Goal: Task Accomplishment & Management: Complete application form

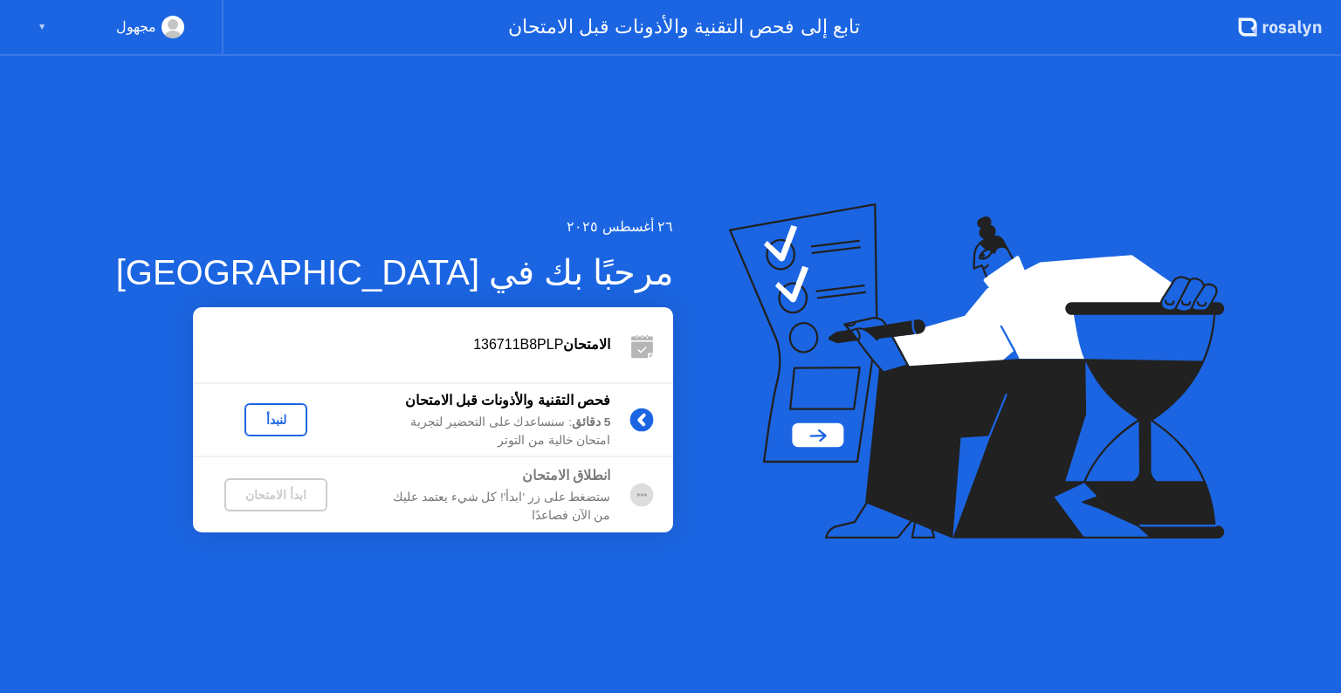
click at [254, 499] on div "ابدأ الامتحان" at bounding box center [275, 495] width 89 height 14
click at [253, 501] on div "ابدأ الامتحان" at bounding box center [275, 495] width 89 height 14
click at [778, 434] on icon at bounding box center [968, 336] width 409 height 222
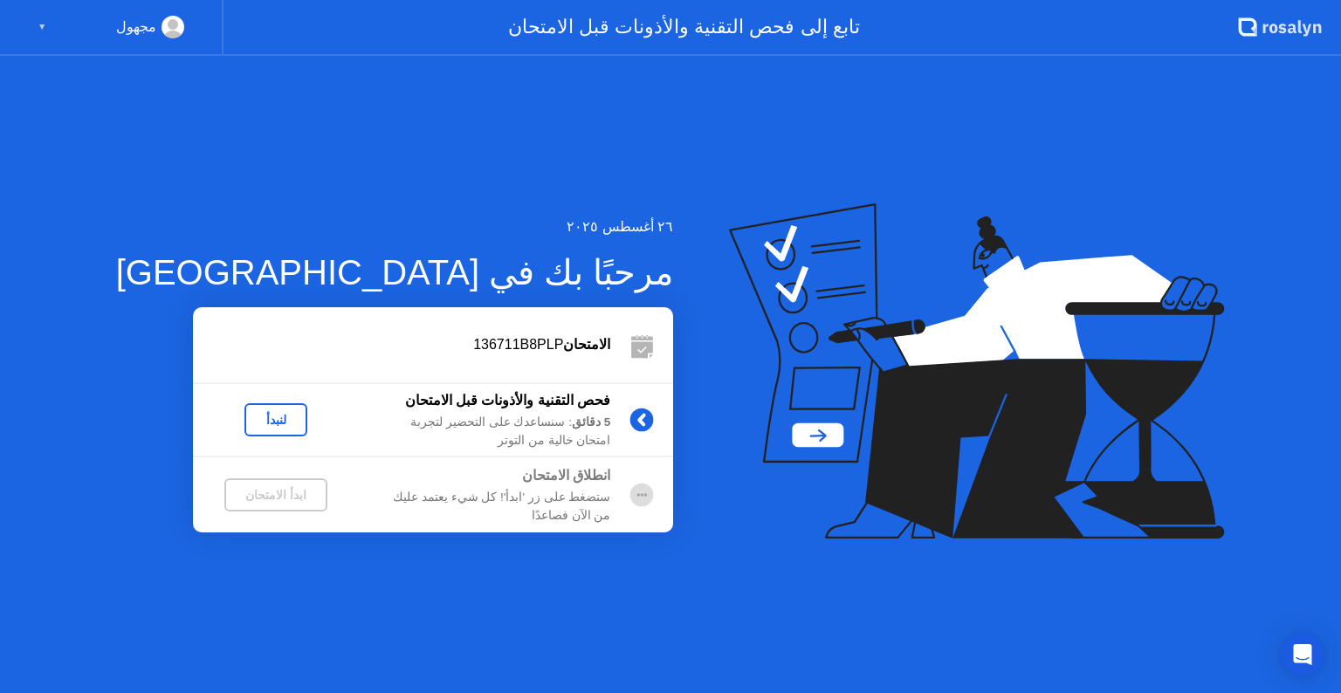
click at [269, 410] on div "لنبدأ" at bounding box center [276, 419] width 166 height 33
click at [254, 416] on div "لنبدأ" at bounding box center [275, 420] width 49 height 14
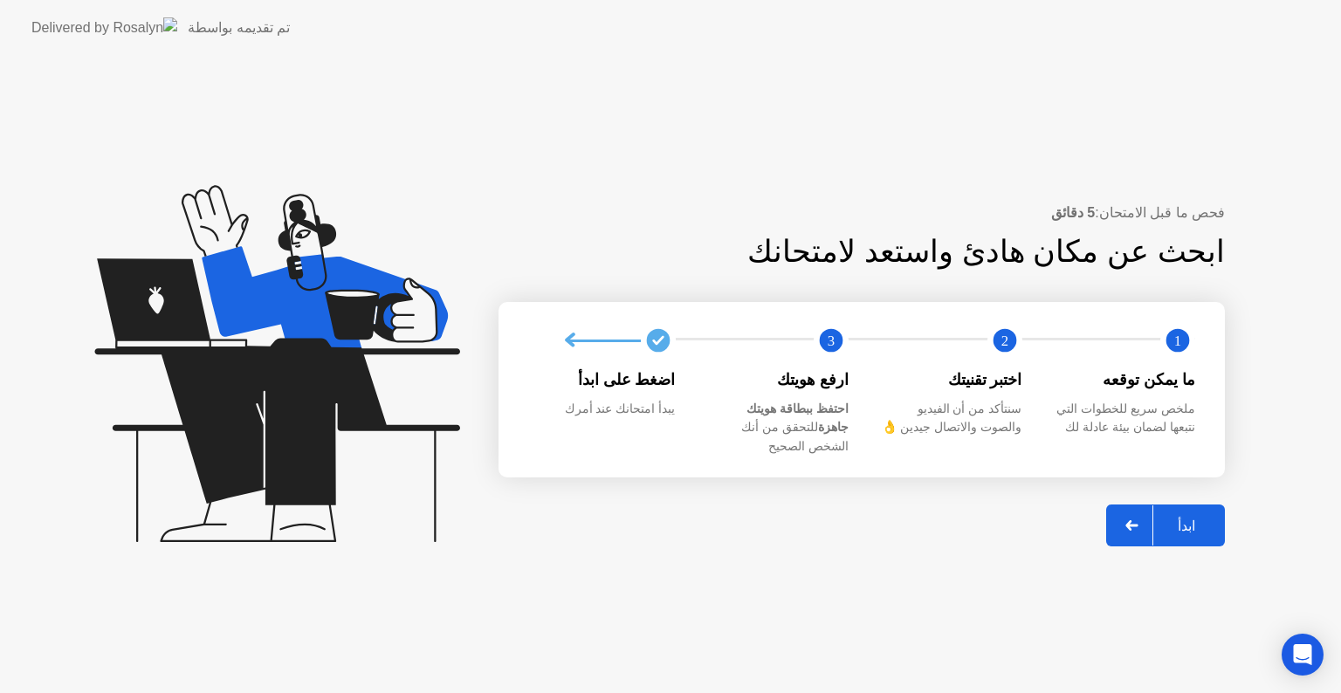
click at [1143, 520] on div at bounding box center [1132, 526] width 42 height 40
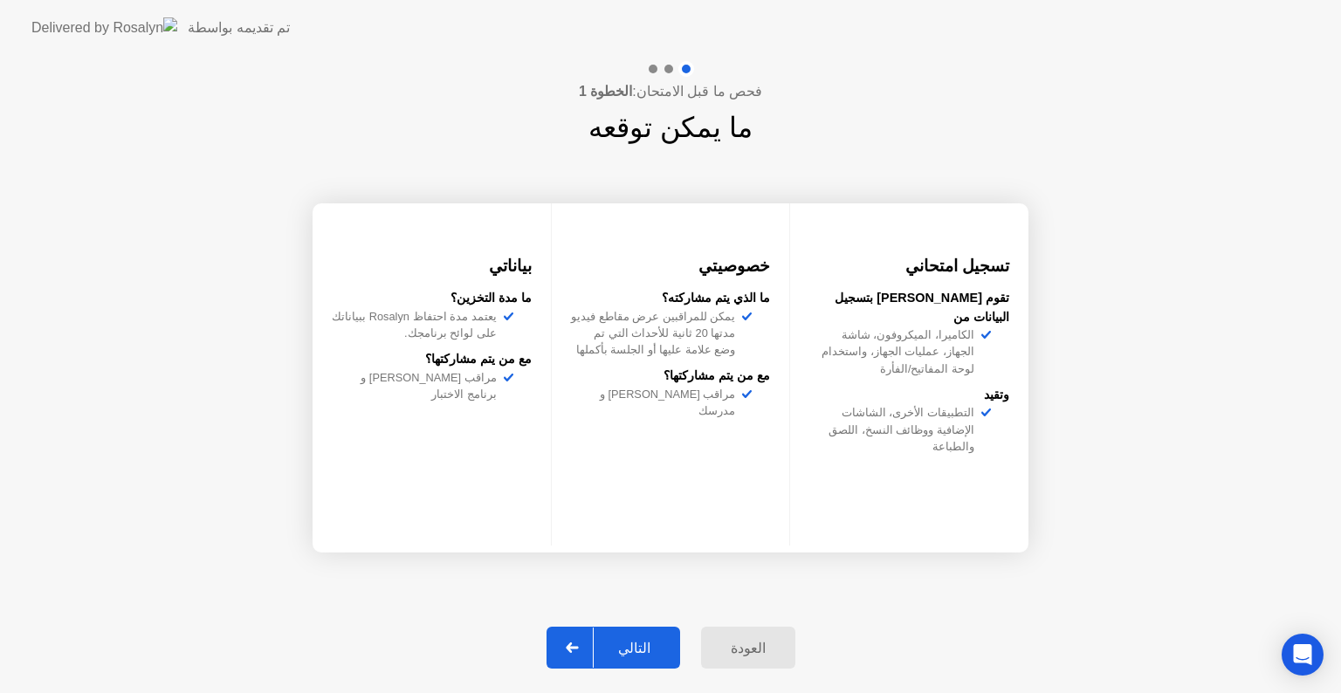
click at [579, 646] on icon at bounding box center [572, 648] width 13 height 10
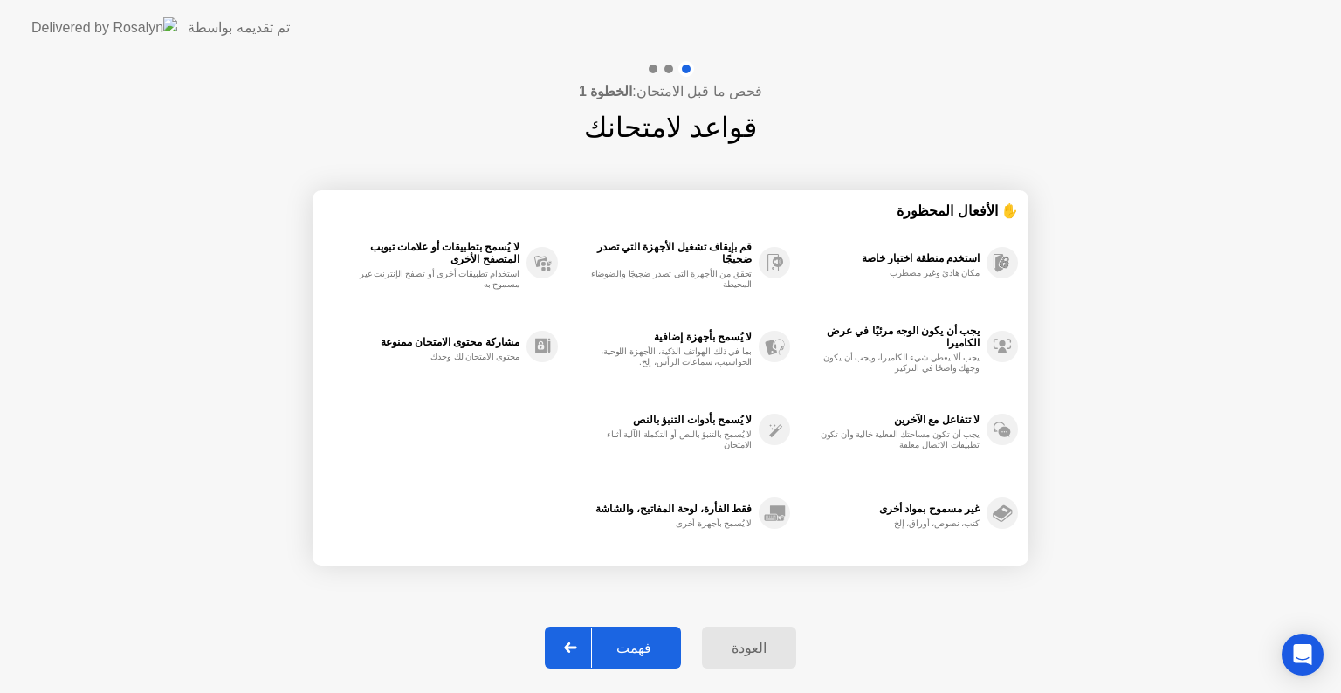
click at [577, 646] on icon at bounding box center [570, 648] width 13 height 10
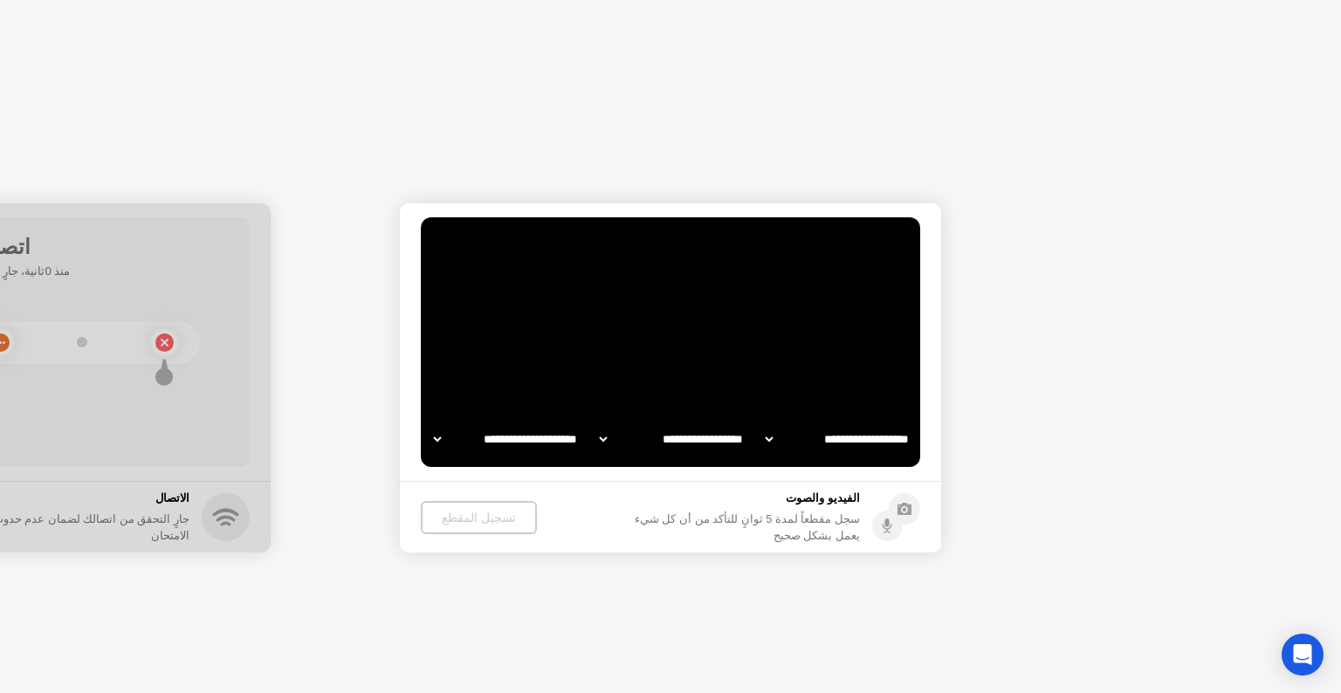
select select "**********"
select select "*******"
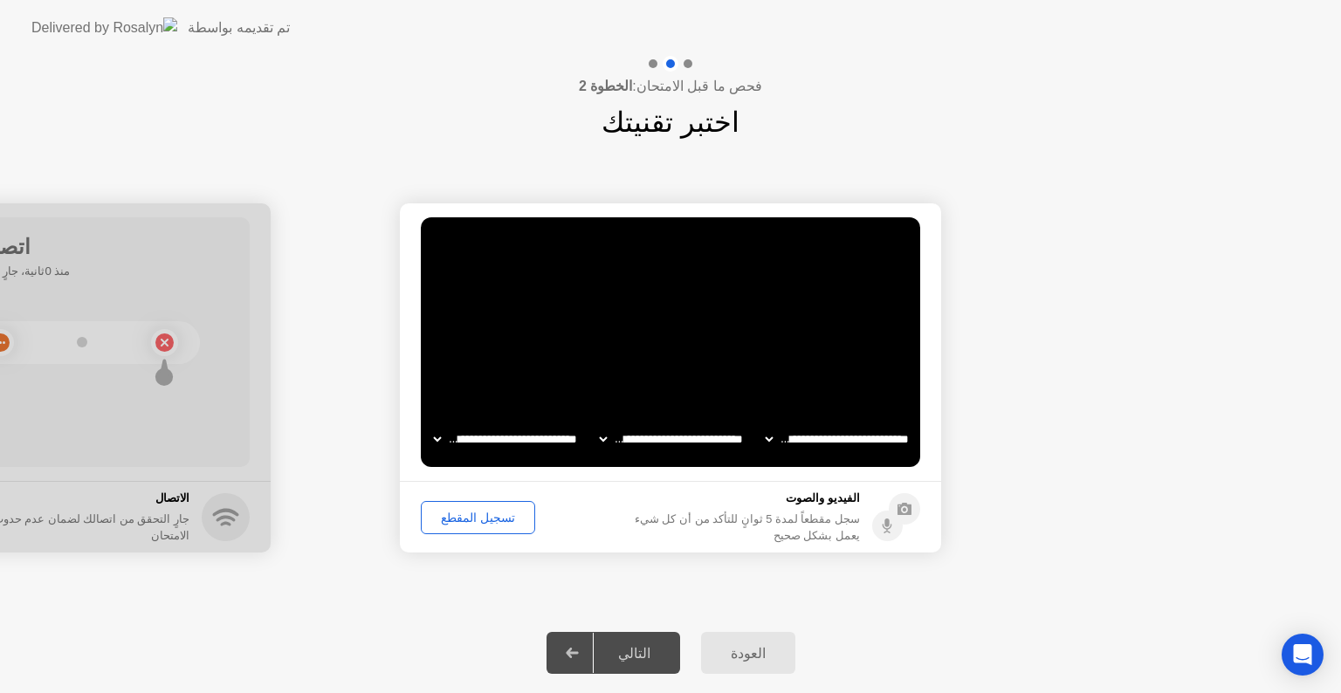
click at [455, 515] on div "تسجيل المقطع" at bounding box center [478, 518] width 102 height 14
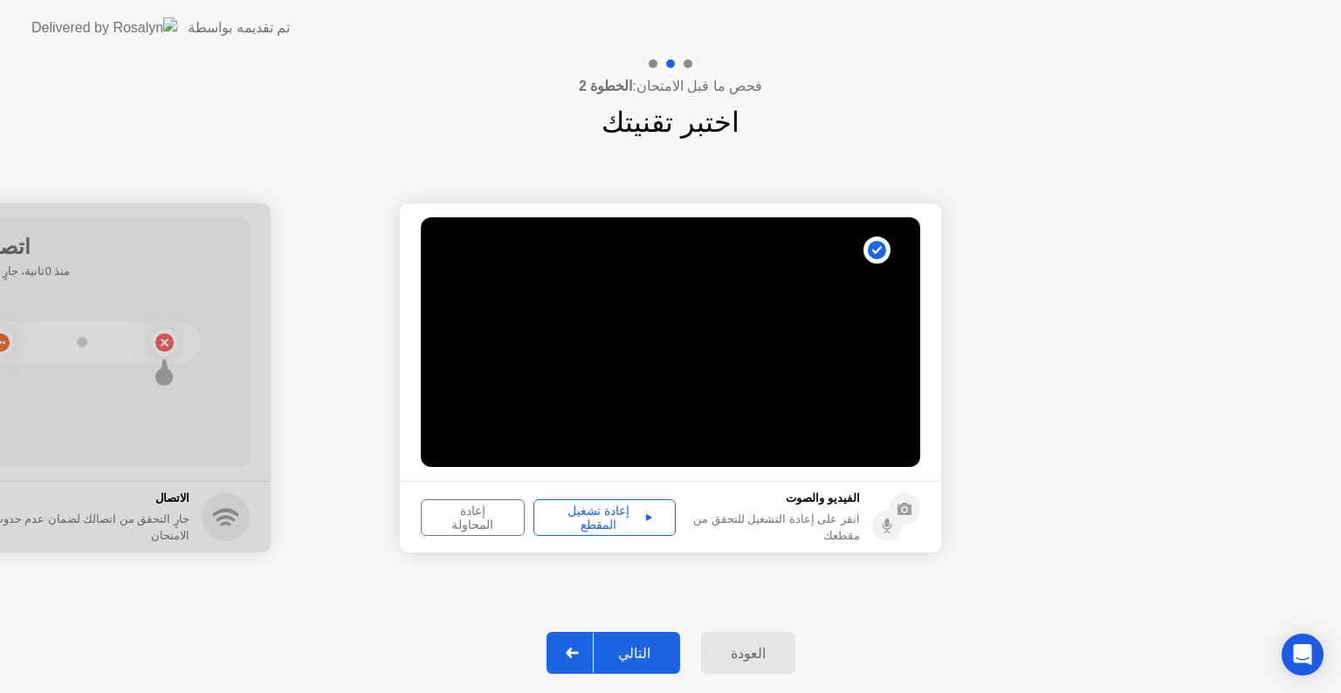
click at [569, 508] on div "إعادة تشغيل المقطع" at bounding box center [605, 518] width 130 height 28
click at [567, 660] on div at bounding box center [573, 653] width 42 height 40
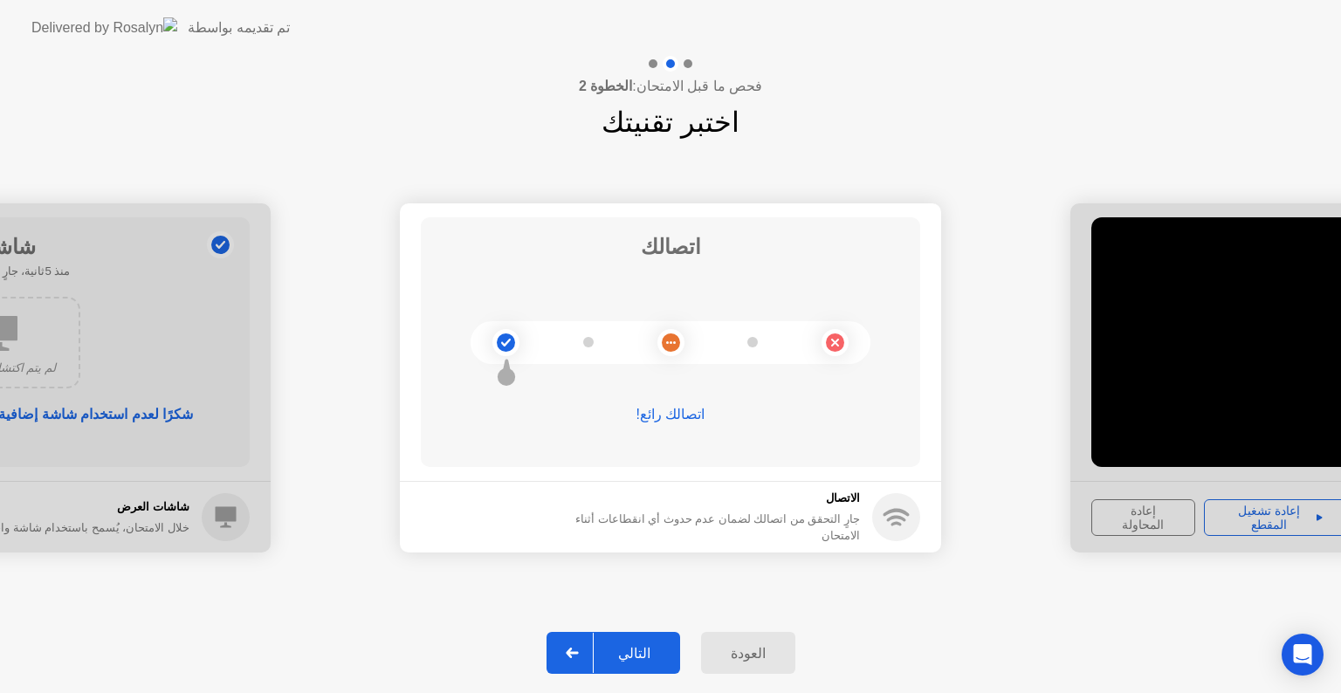
click at [506, 332] on circle at bounding box center [505, 342] width 27 height 27
click at [579, 650] on icon at bounding box center [572, 653] width 13 height 10
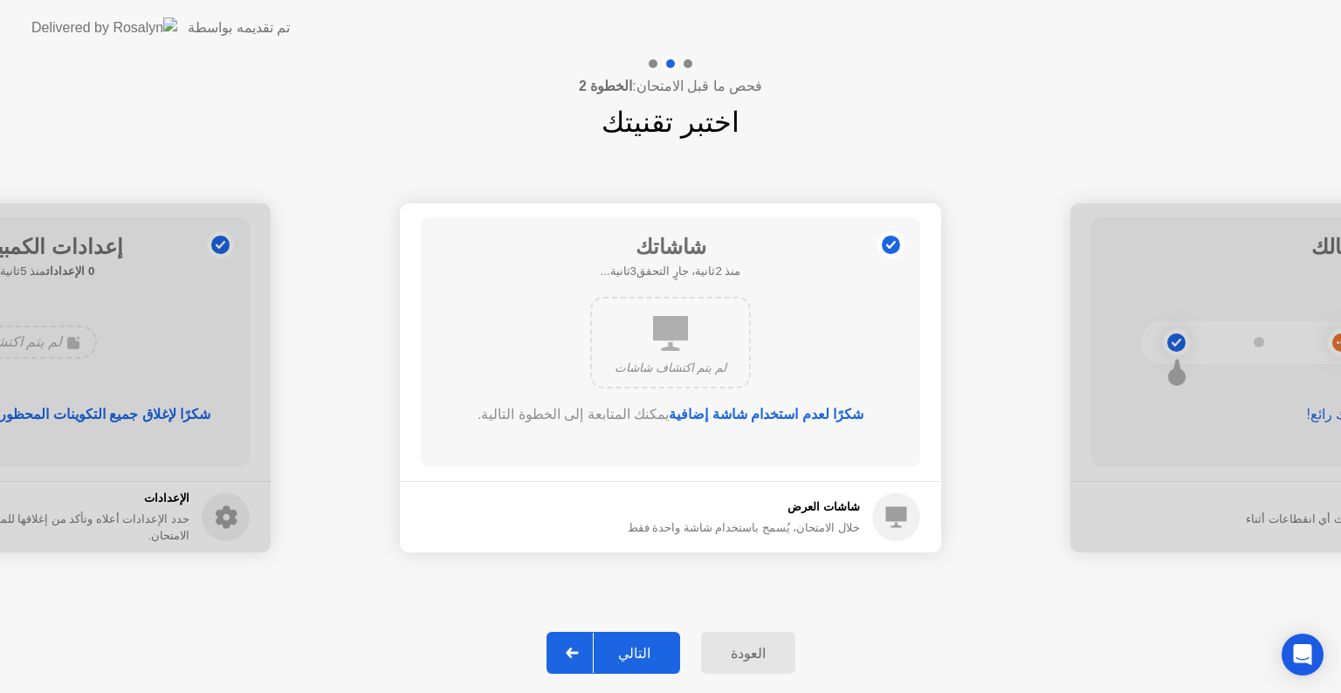
click at [579, 650] on icon at bounding box center [572, 653] width 13 height 10
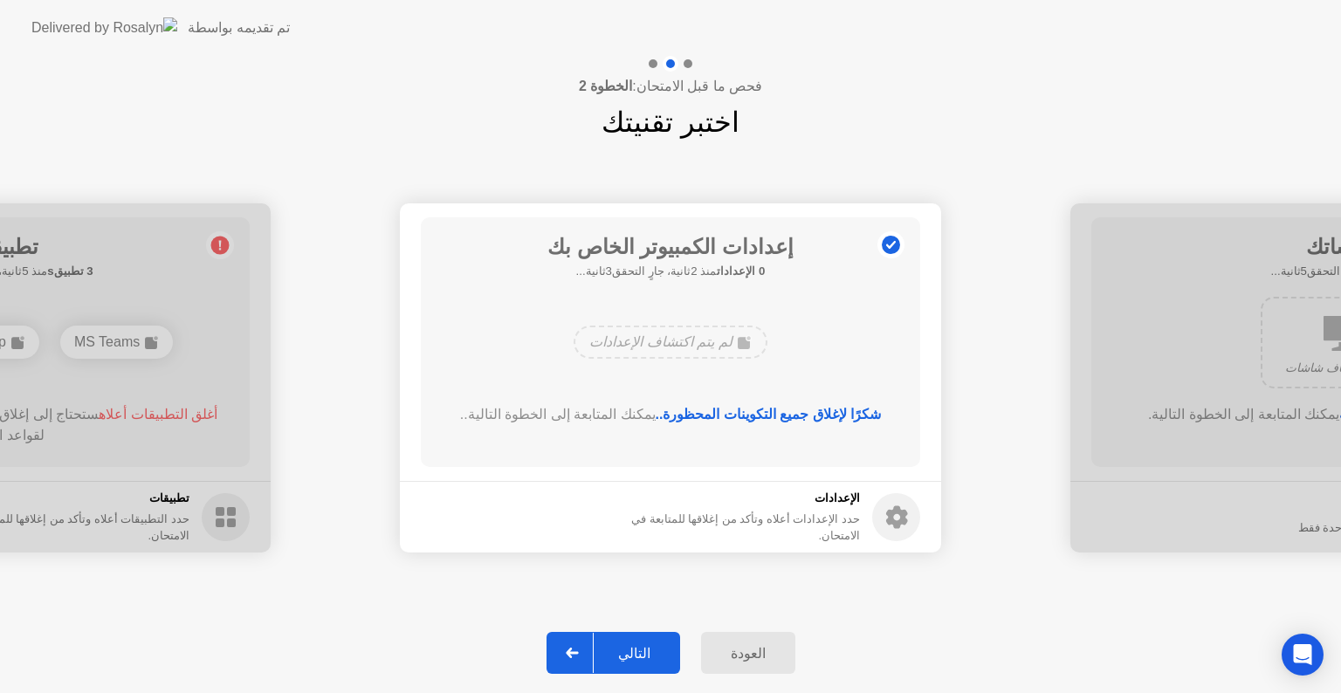
click at [579, 650] on icon at bounding box center [572, 653] width 13 height 10
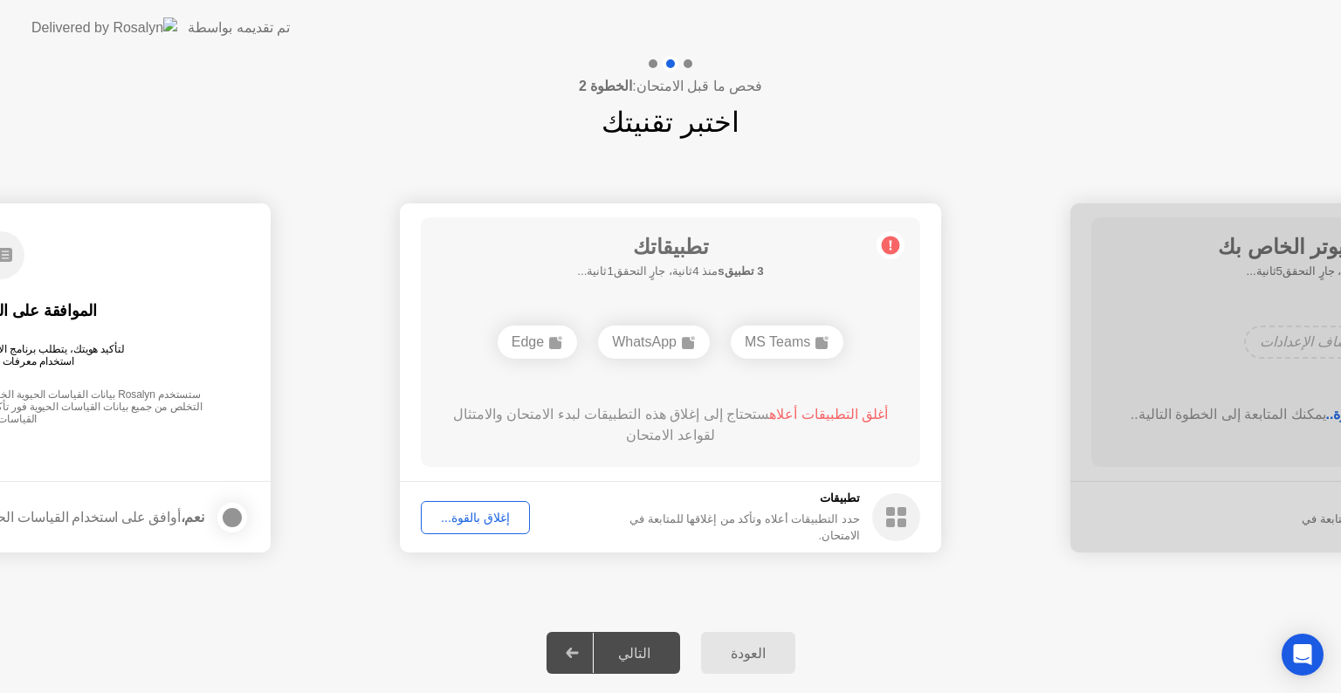
click at [484, 517] on div "إغلاق بالقوة..." at bounding box center [475, 518] width 97 height 14
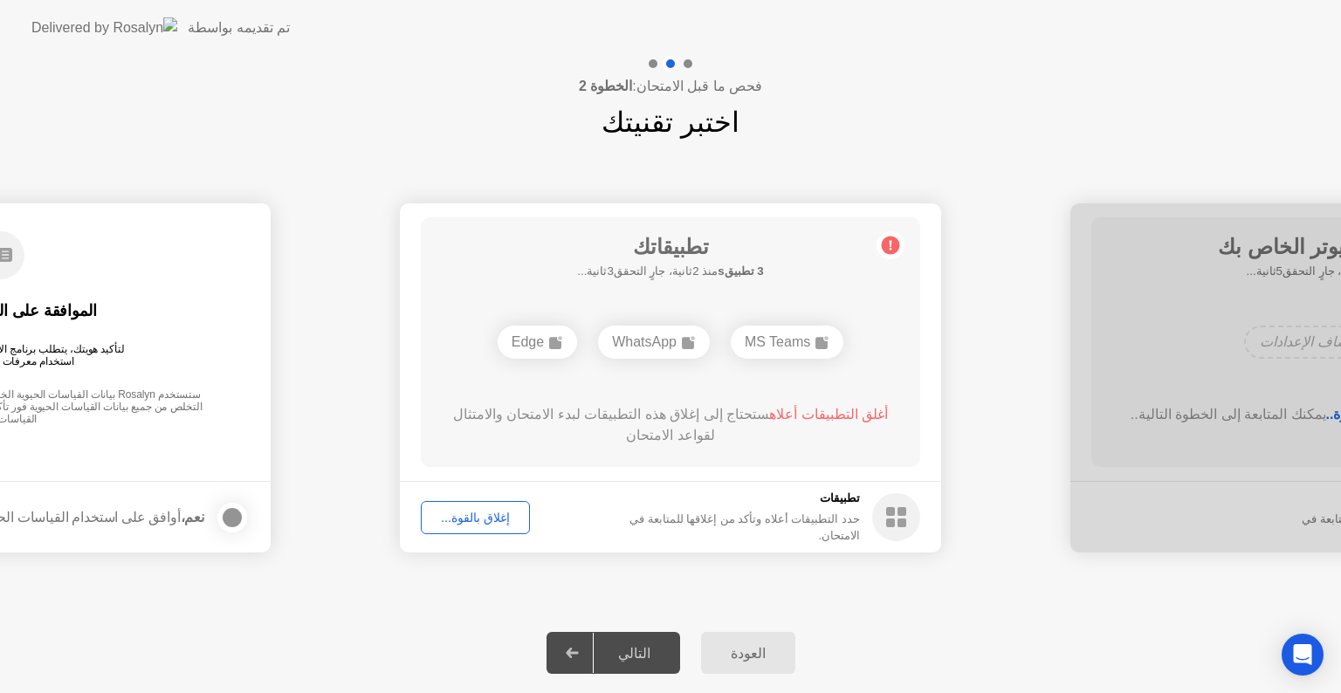
click at [632, 651] on div "التالي" at bounding box center [634, 653] width 81 height 17
click at [589, 650] on div at bounding box center [573, 653] width 42 height 40
click at [637, 657] on div "التالي" at bounding box center [634, 653] width 81 height 17
click at [647, 646] on div "التالي" at bounding box center [634, 653] width 81 height 17
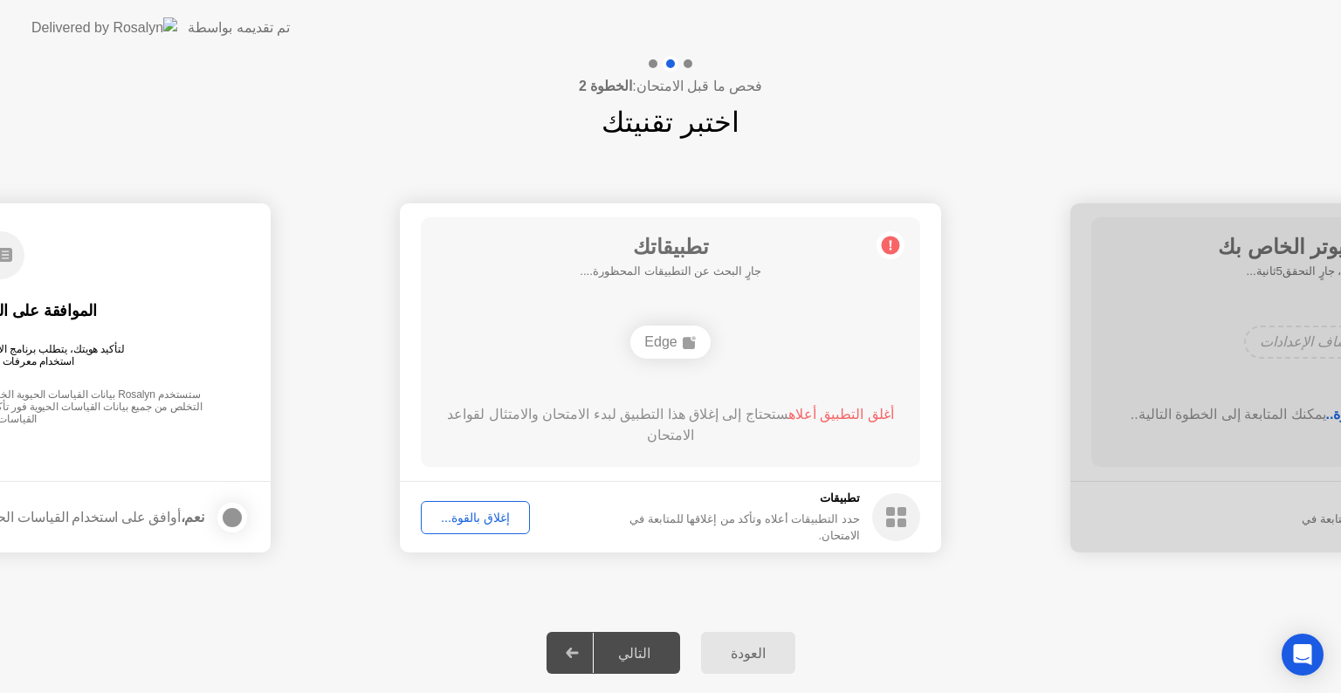
click at [647, 646] on div "التالي" at bounding box center [634, 653] width 81 height 17
click at [578, 650] on icon at bounding box center [572, 653] width 12 height 10
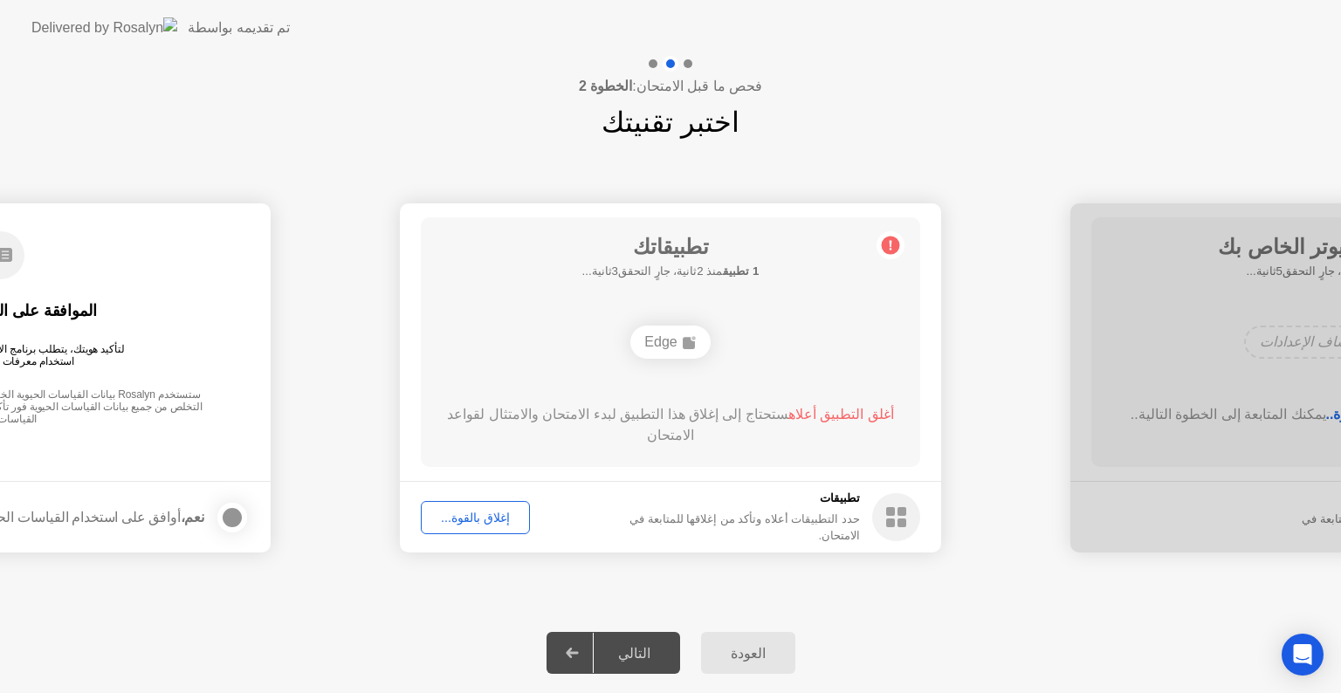
click at [578, 650] on icon at bounding box center [572, 653] width 12 height 10
click at [489, 511] on div "إغلاق بالقوة..." at bounding box center [475, 518] width 97 height 14
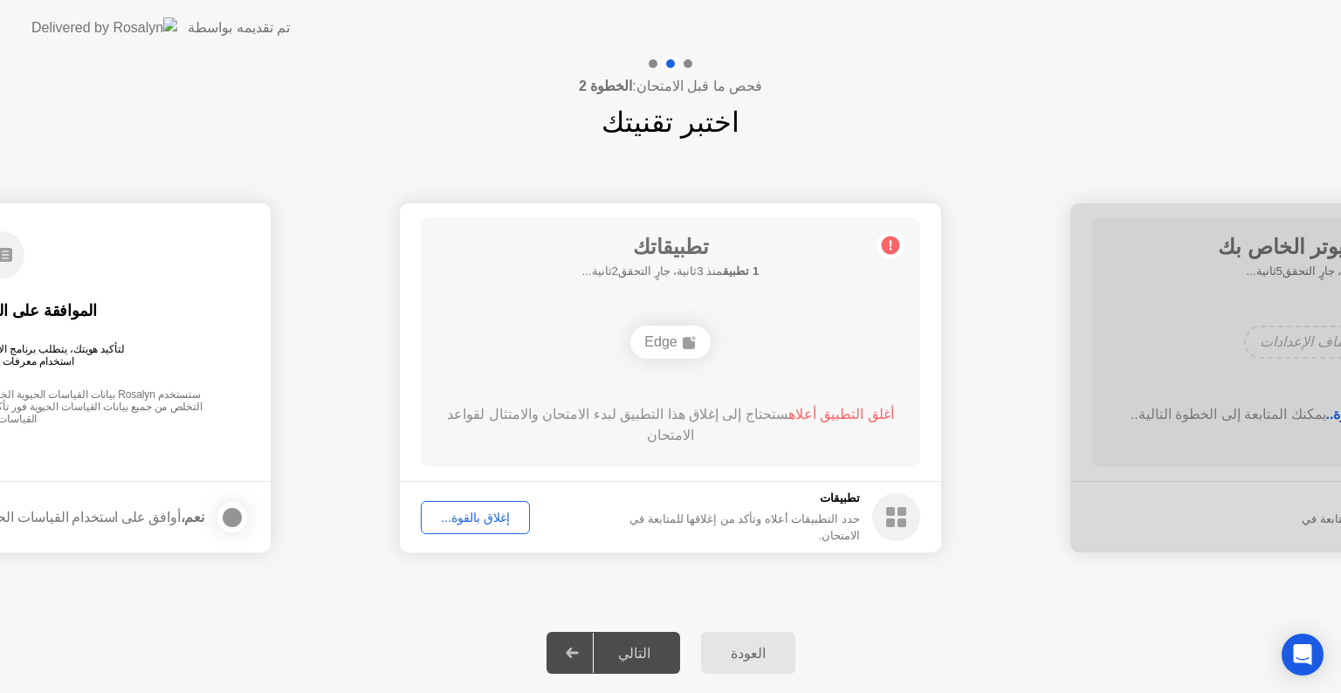
click at [579, 648] on icon at bounding box center [572, 653] width 13 height 10
click at [496, 517] on div "إغلاق بالقوة..." at bounding box center [475, 518] width 97 height 14
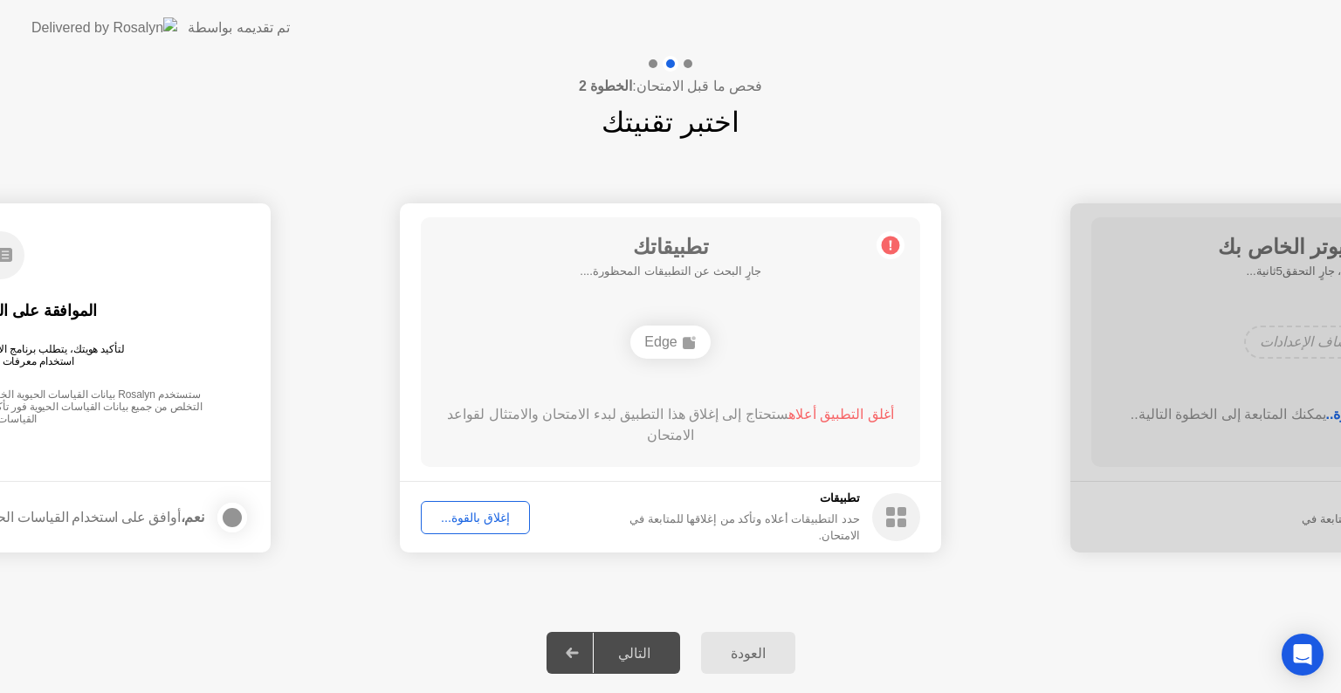
click at [579, 655] on icon at bounding box center [572, 653] width 13 height 10
click at [579, 654] on icon at bounding box center [572, 653] width 13 height 10
click at [503, 521] on div "إغلاق بالقوة..." at bounding box center [475, 518] width 97 height 14
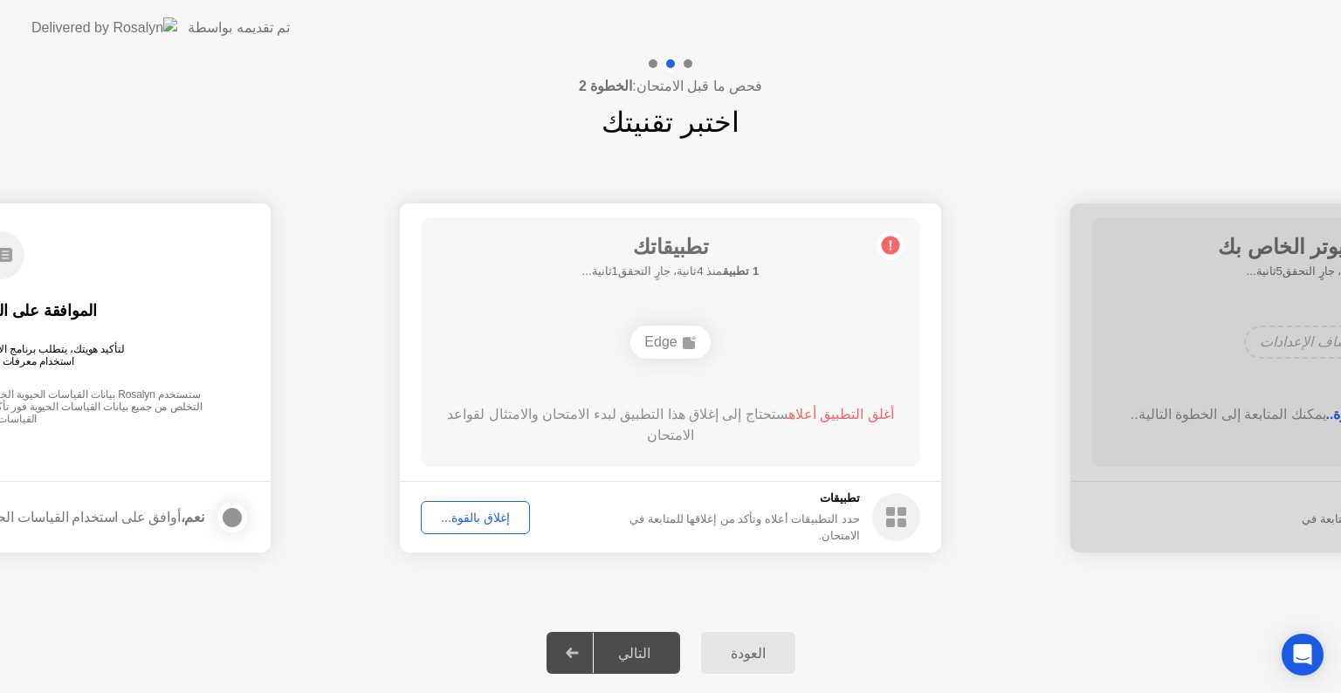
click at [807, 412] on span "أغلق التطبيق أعلاه" at bounding box center [841, 414] width 106 height 15
click at [495, 517] on div "إغلاق بالقوة..." at bounding box center [475, 518] width 97 height 14
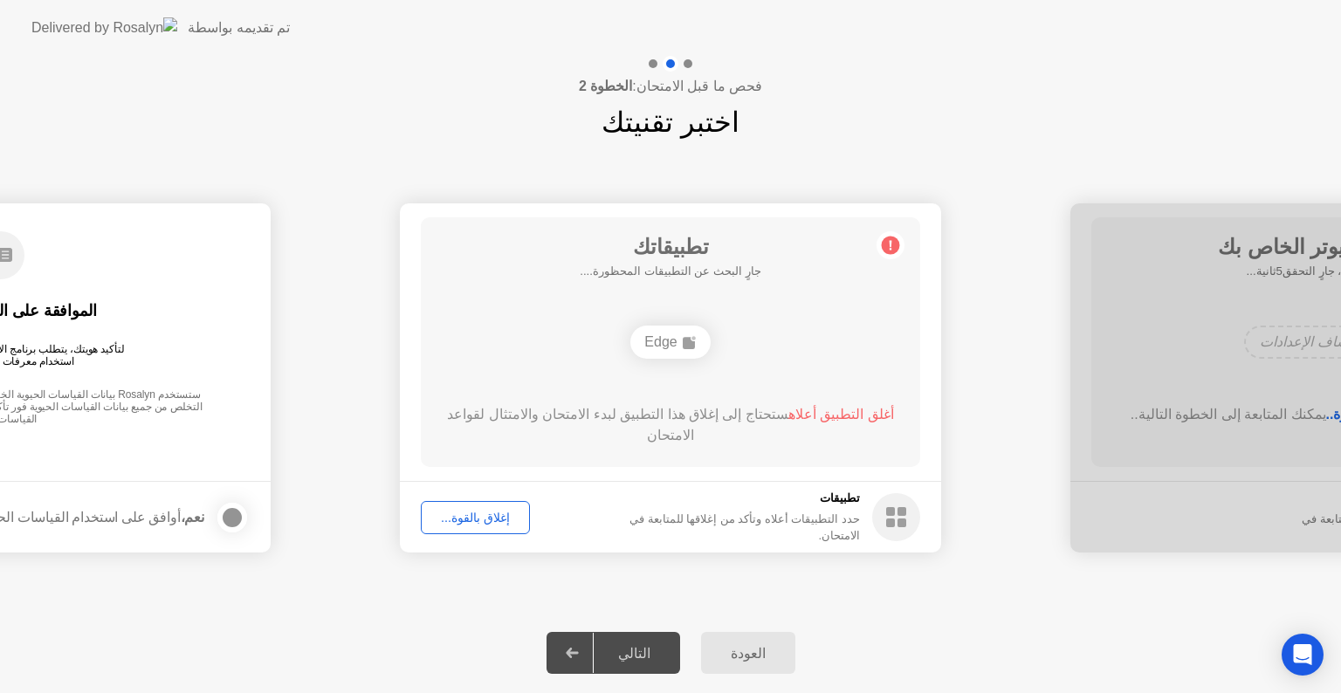
click at [671, 349] on div "Edge" at bounding box center [669, 342] width 79 height 33
click at [678, 344] on div "Edge" at bounding box center [669, 342] width 79 height 33
click at [828, 409] on span "أغلق التطبيق أعلاه" at bounding box center [841, 414] width 106 height 15
click at [892, 507] on rect at bounding box center [890, 511] width 9 height 9
click at [892, 506] on circle at bounding box center [896, 517] width 48 height 48
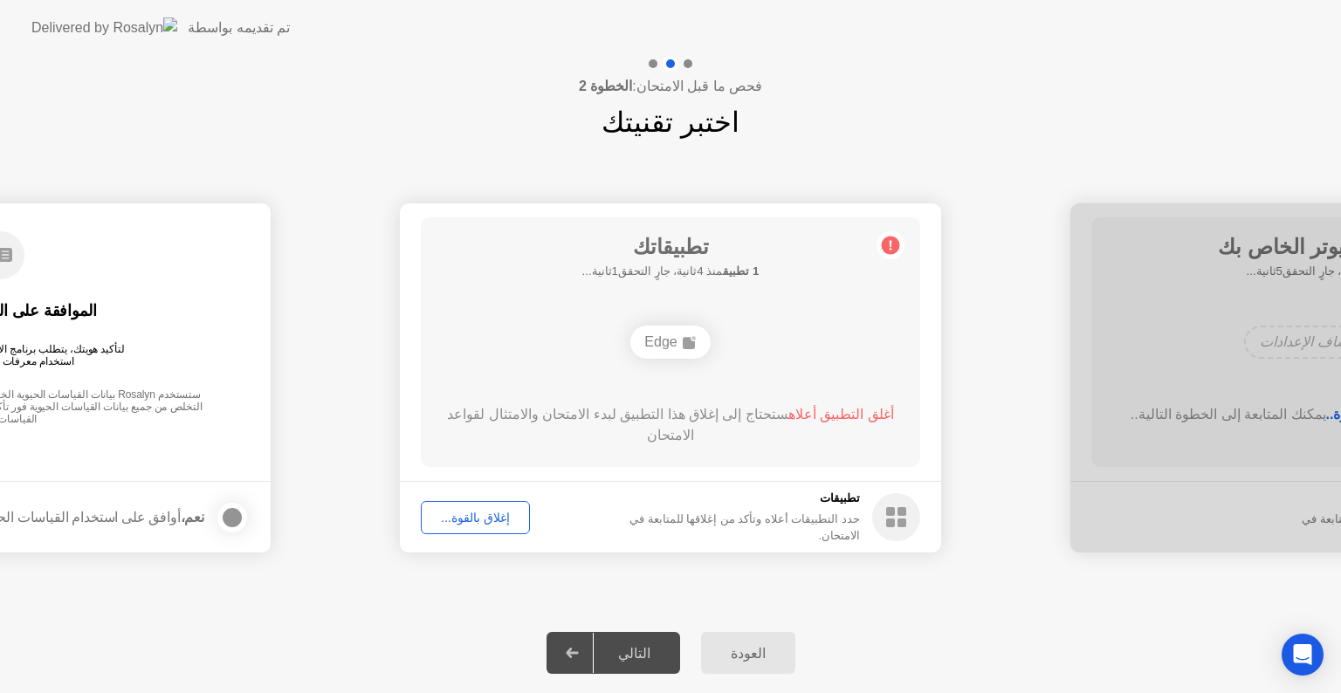
click at [477, 511] on div "إغلاق بالقوة..." at bounding box center [475, 518] width 97 height 14
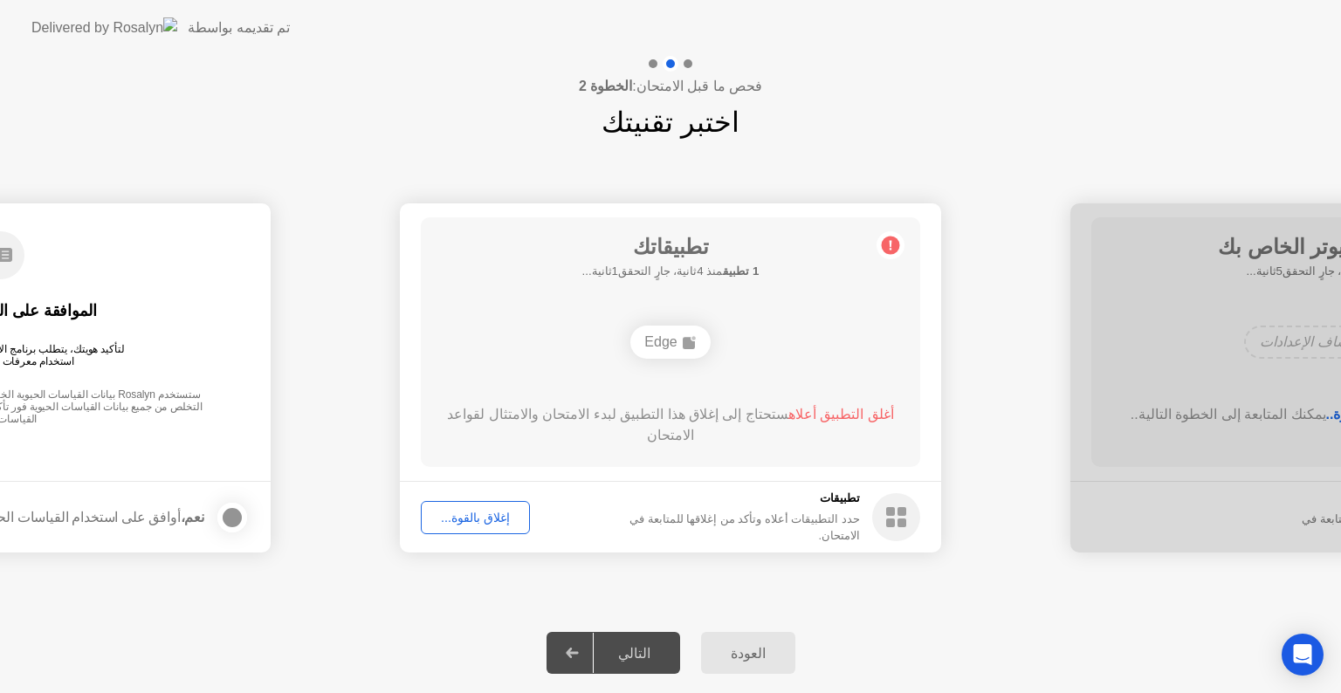
click at [478, 518] on div "إغلاق بالقوة..." at bounding box center [475, 518] width 97 height 14
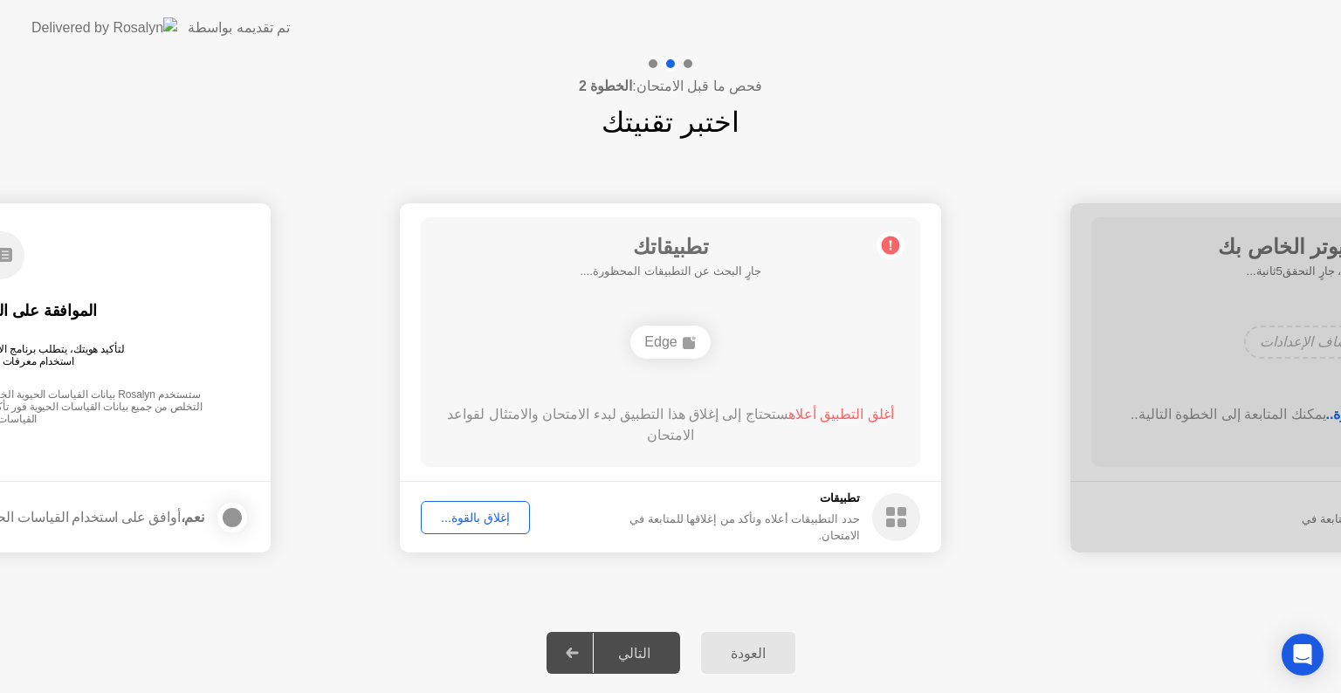
click at [887, 246] on circle at bounding box center [891, 246] width 18 height 18
click at [471, 512] on div "إغلاق بالقوة..." at bounding box center [475, 518] width 97 height 14
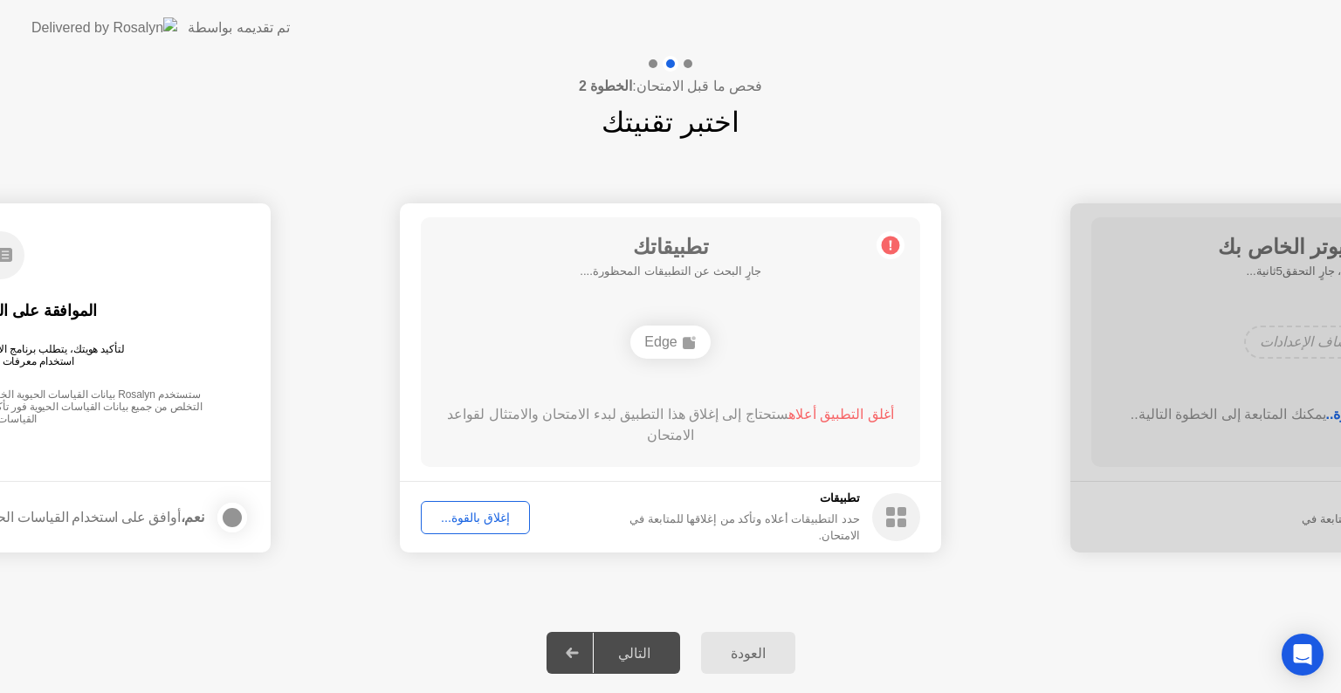
click at [492, 517] on div "إغلاق بالقوة..." at bounding box center [475, 518] width 97 height 14
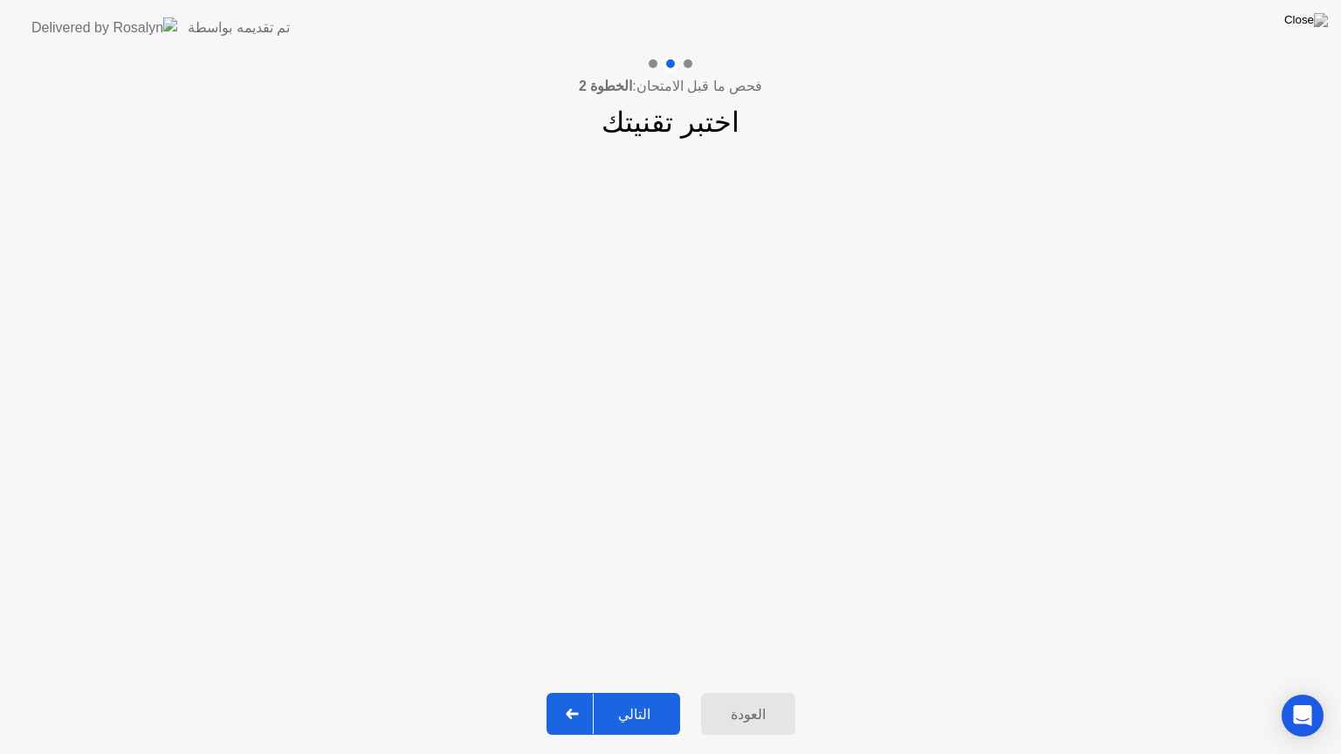
click at [627, 692] on div "التالي" at bounding box center [634, 714] width 81 height 17
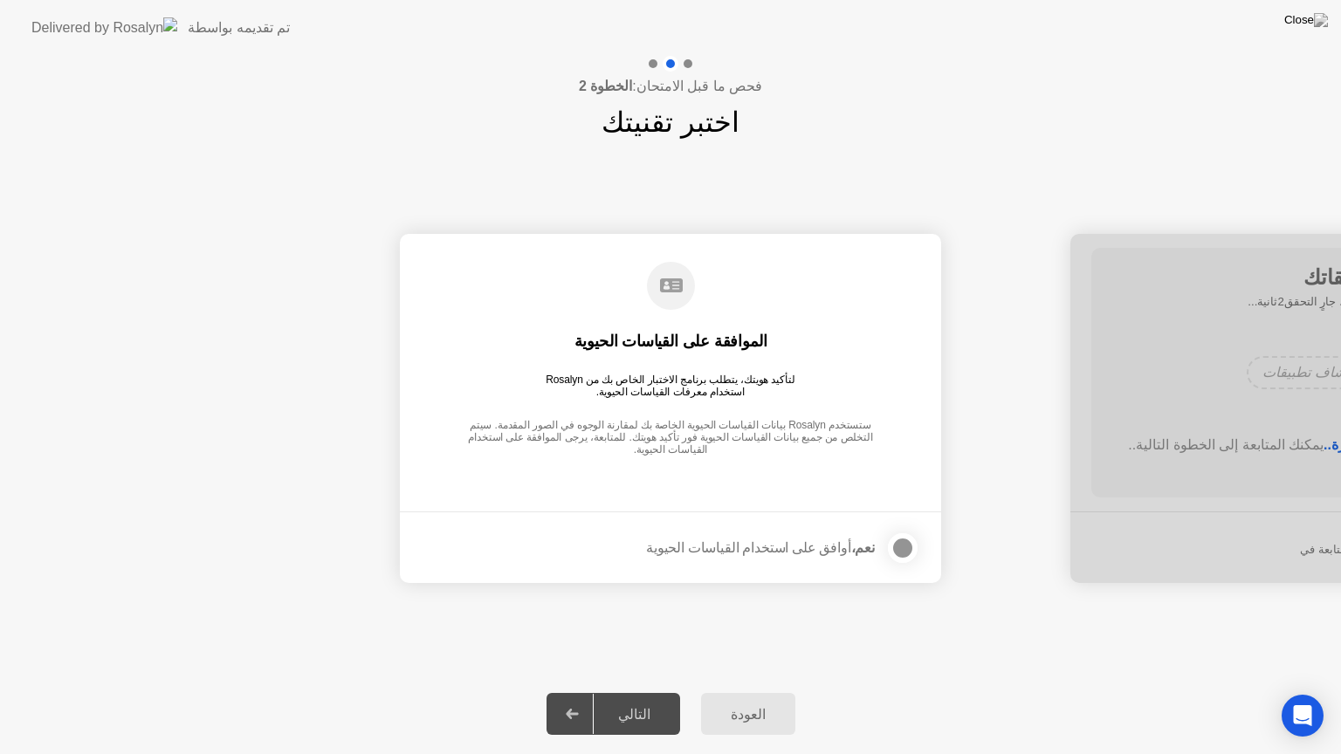
click at [897, 547] on div at bounding box center [902, 548] width 21 height 21
click at [578, 692] on icon at bounding box center [572, 714] width 12 height 10
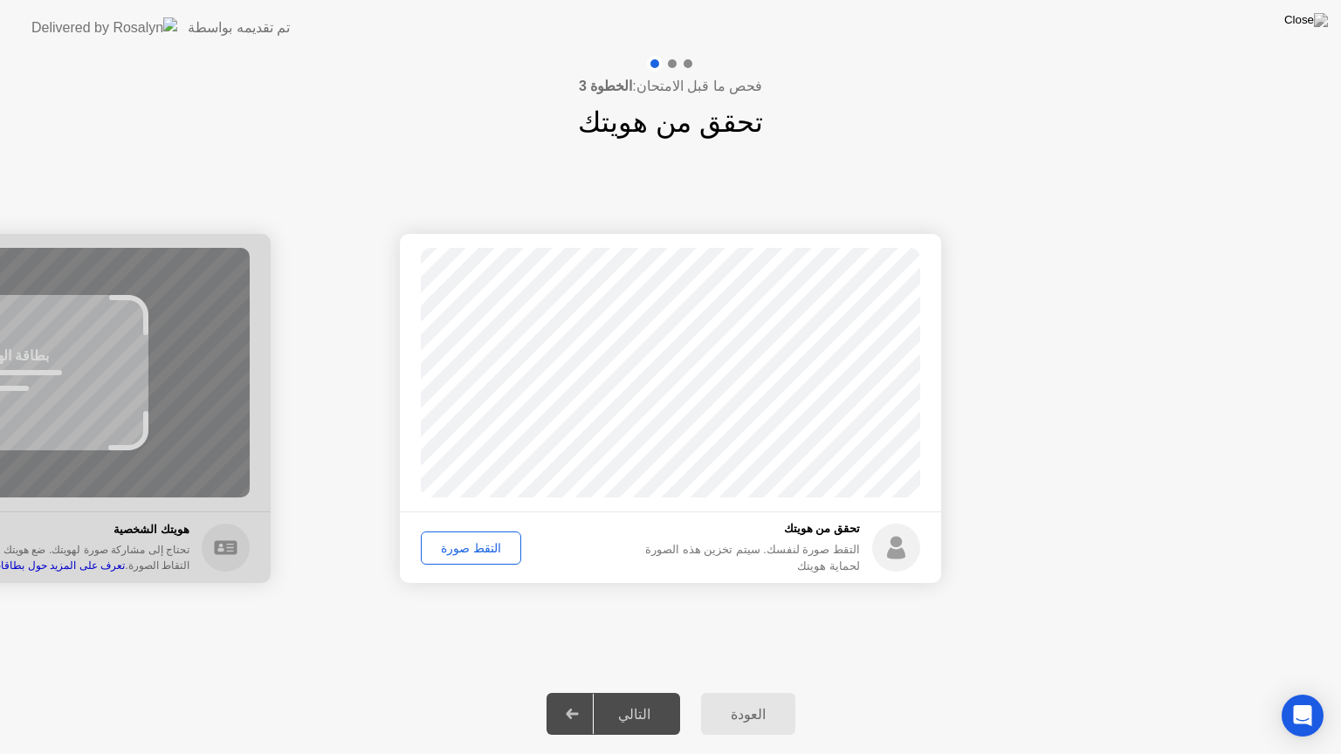
click at [579, 692] on icon at bounding box center [572, 714] width 13 height 10
click at [465, 547] on div "التقط صورة" at bounding box center [471, 548] width 88 height 14
click at [741, 692] on button "العودة" at bounding box center [748, 714] width 94 height 42
select select "**********"
select select "*******"
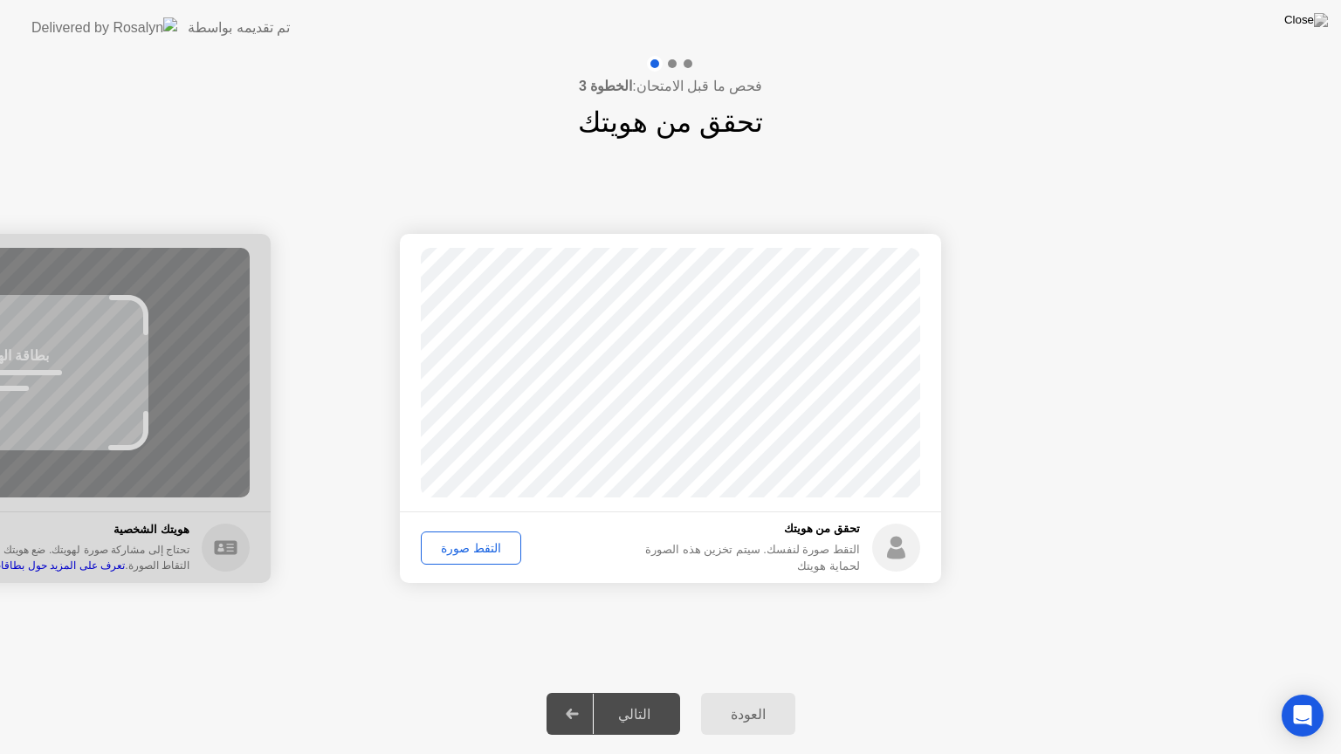
select select "*******"
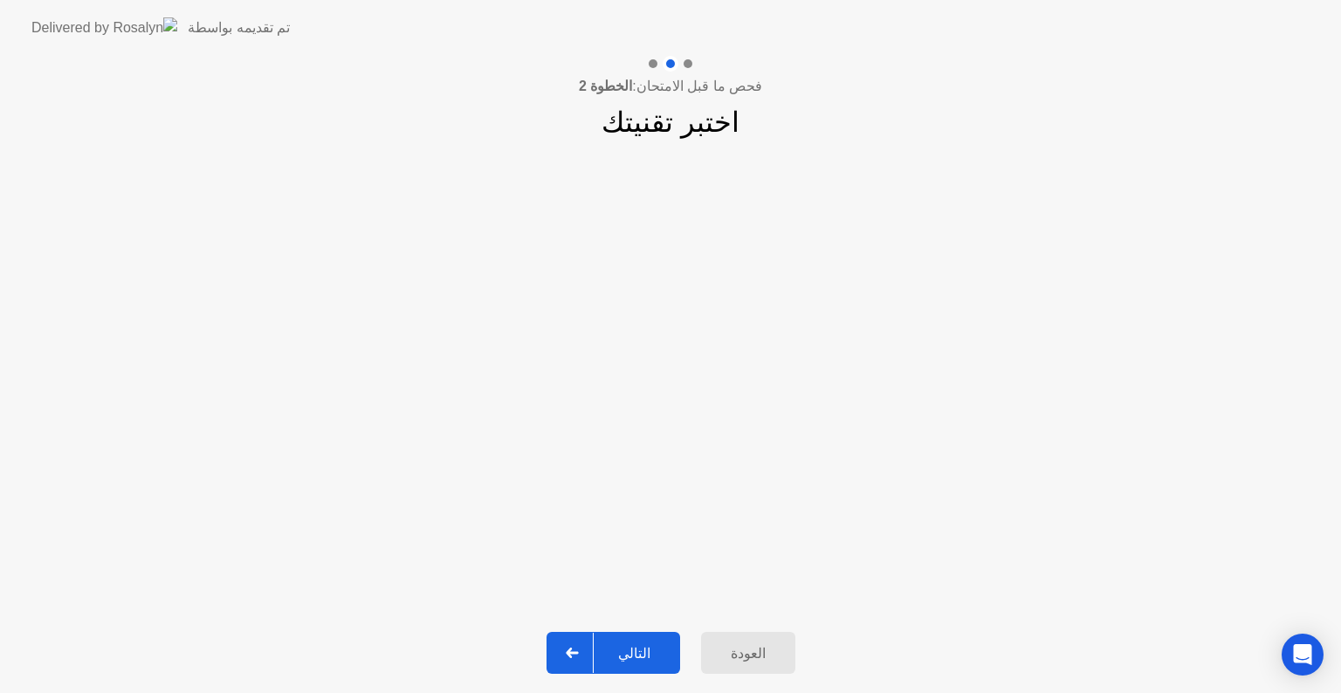
click at [569, 650] on div at bounding box center [573, 653] width 42 height 40
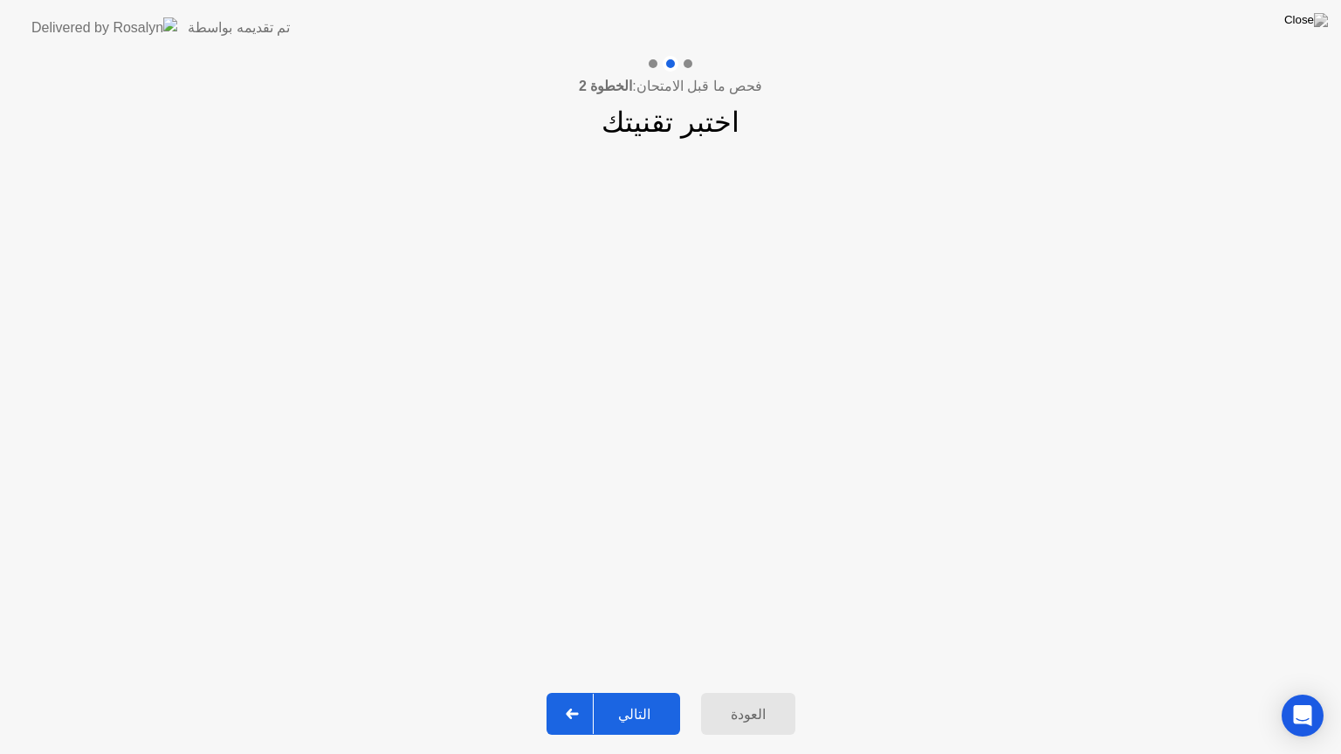
click at [579, 692] on icon at bounding box center [572, 714] width 13 height 10
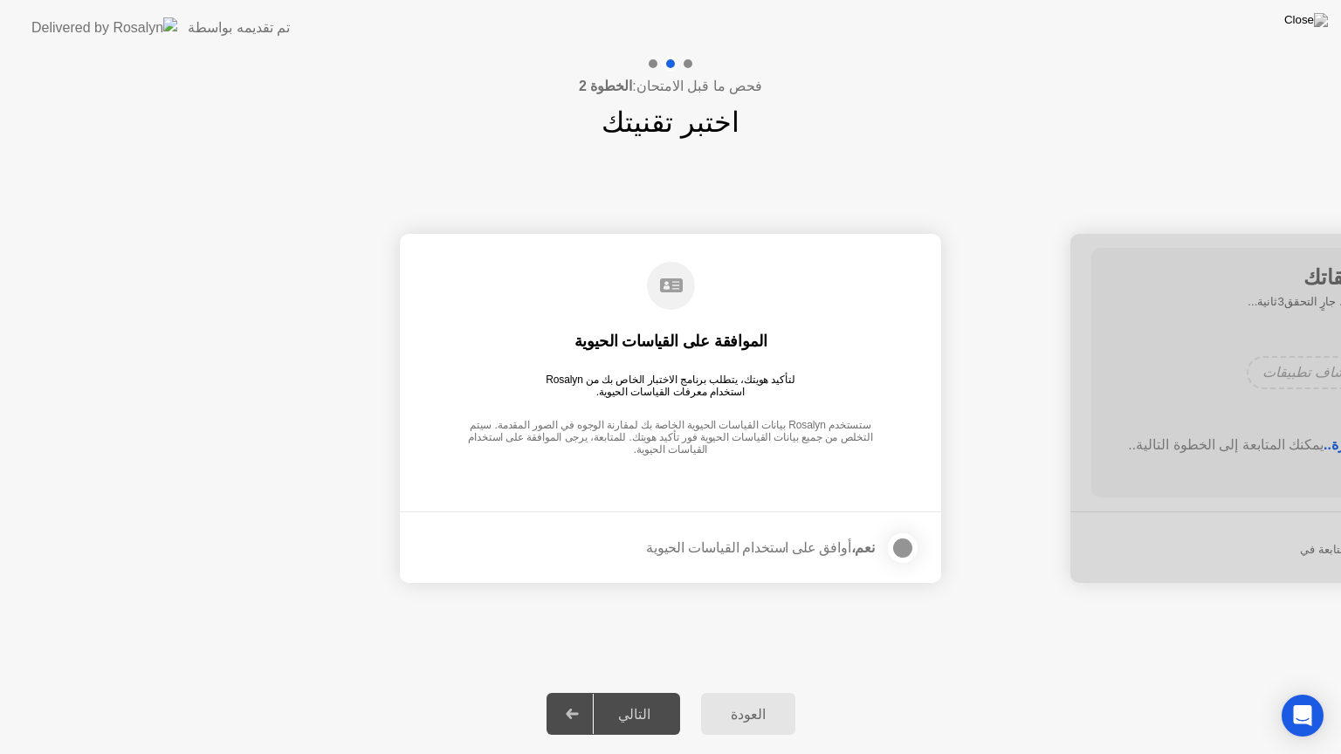
click at [906, 546] on div at bounding box center [902, 548] width 21 height 21
click at [580, 692] on div at bounding box center [573, 714] width 42 height 40
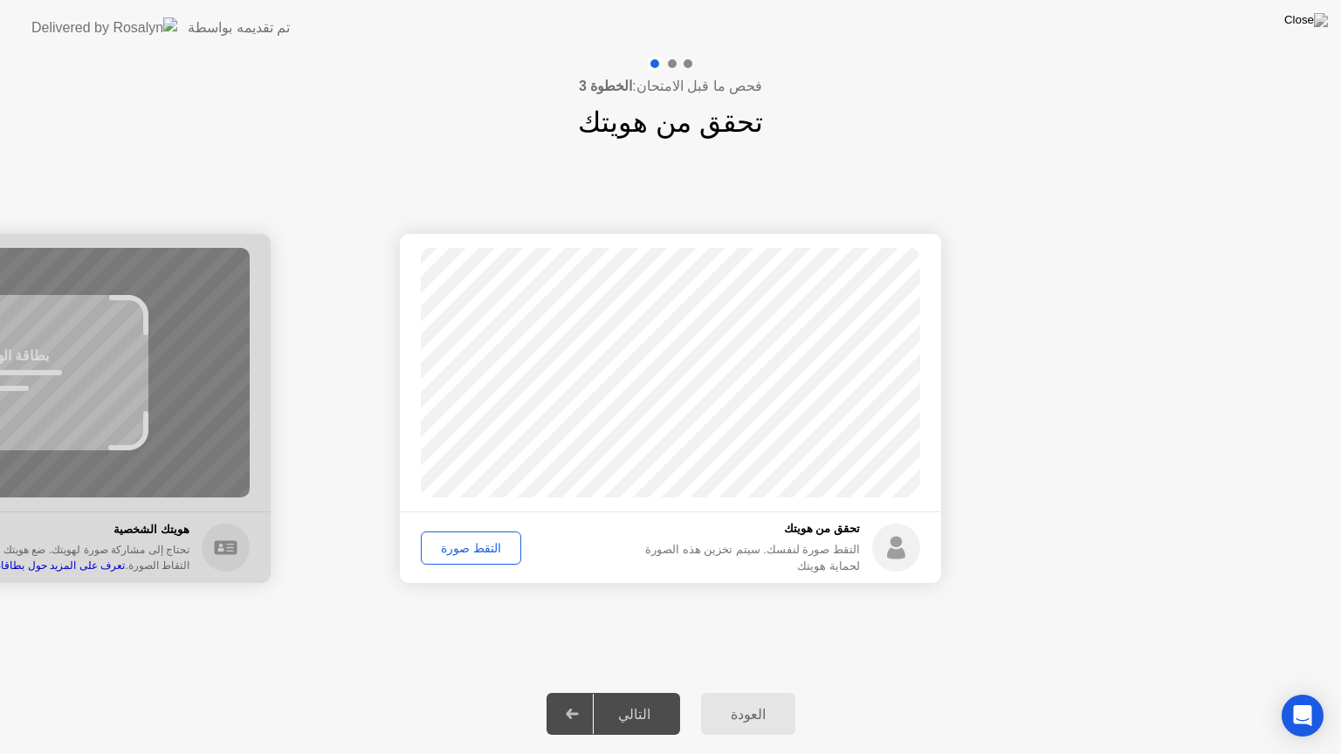
click at [477, 547] on div "التقط صورة" at bounding box center [471, 548] width 88 height 14
click at [593, 692] on div at bounding box center [573, 714] width 42 height 40
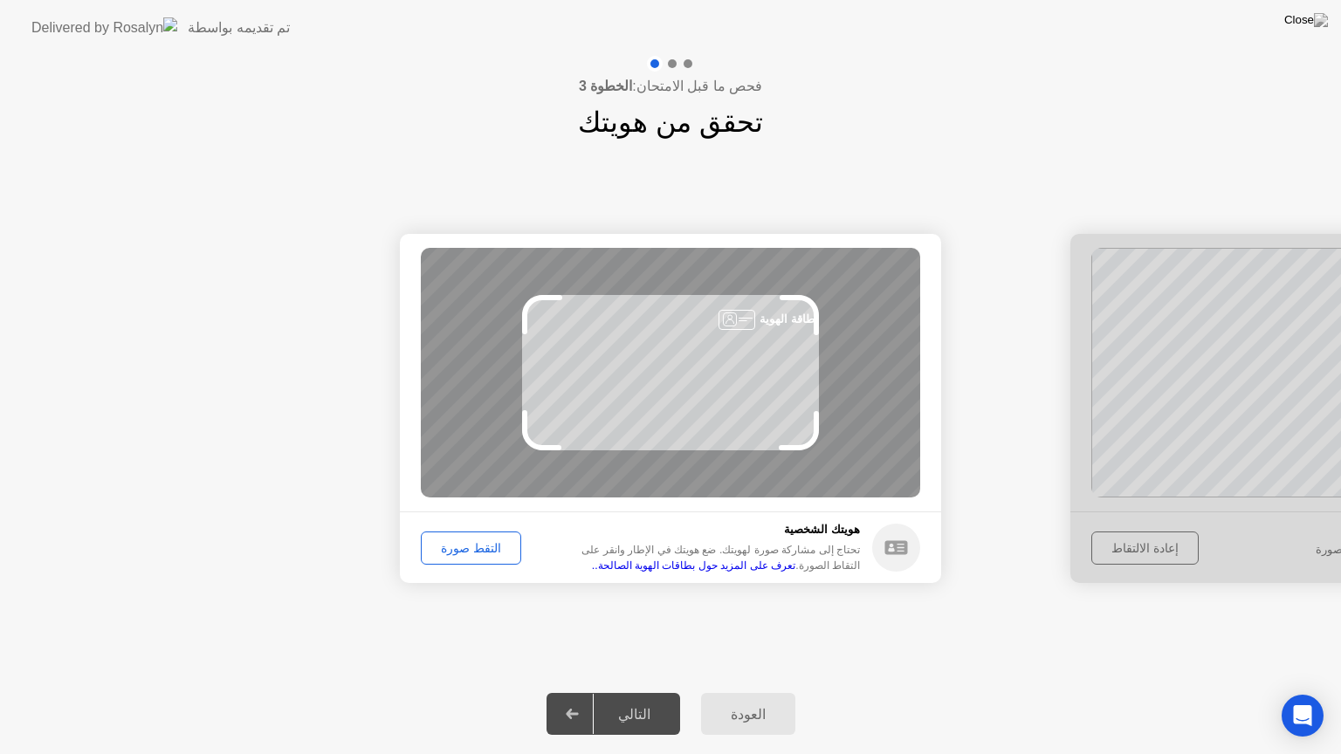
click at [442, 555] on div "التقط صورة" at bounding box center [471, 548] width 88 height 14
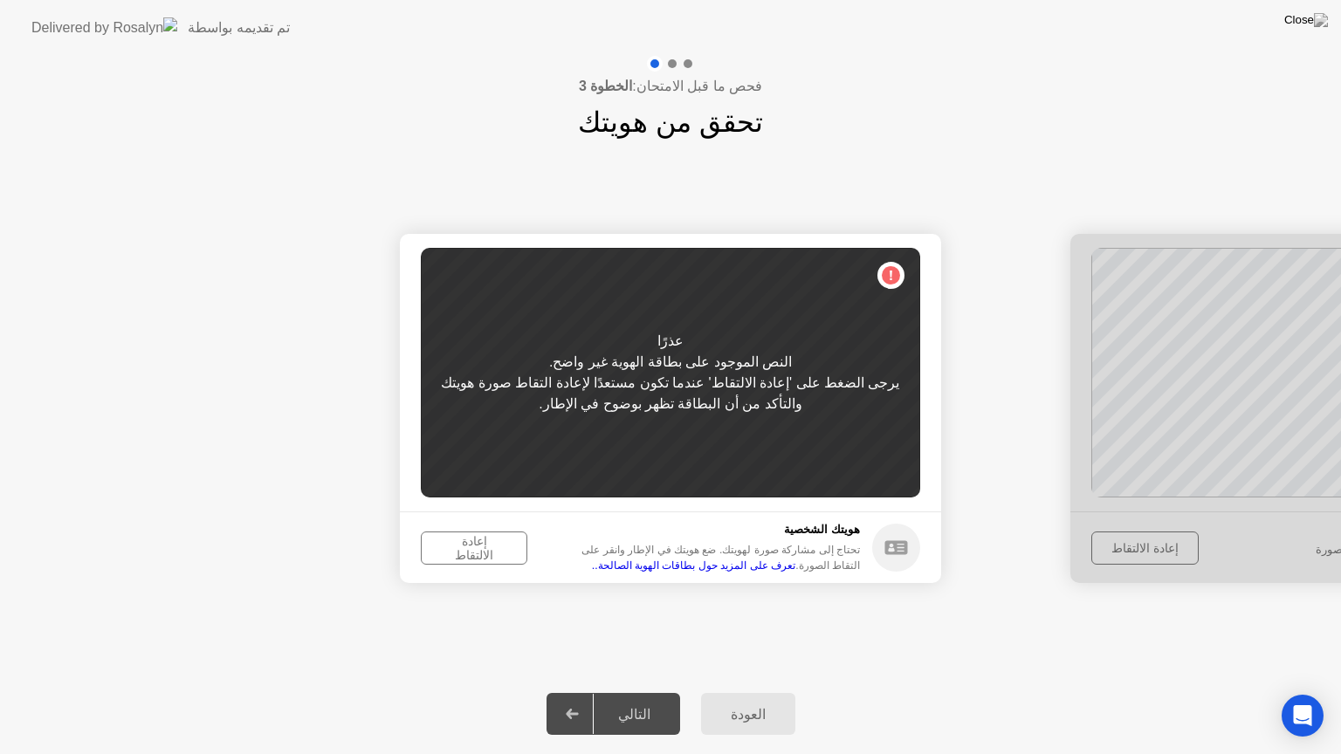
click at [471, 544] on div "إعادة الالتقاط" at bounding box center [474, 548] width 94 height 28
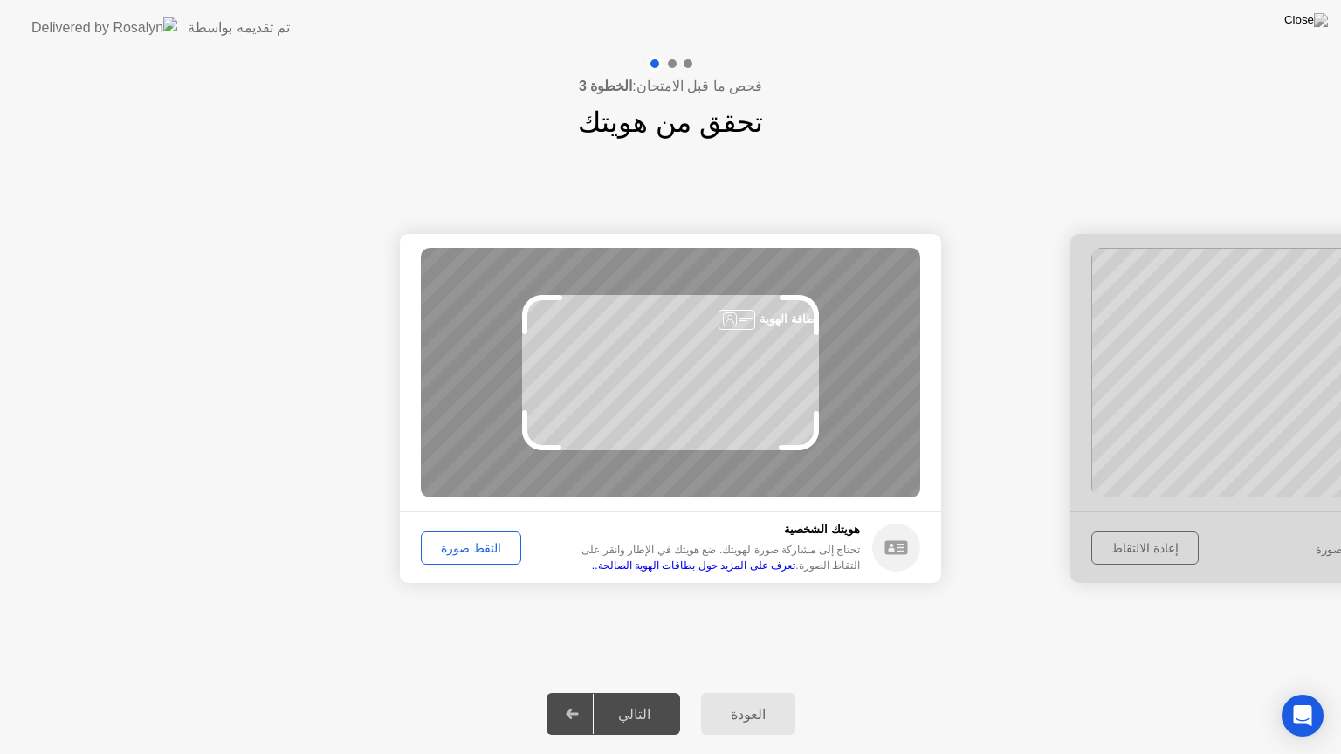
click at [457, 546] on div "التقط صورة" at bounding box center [471, 548] width 88 height 14
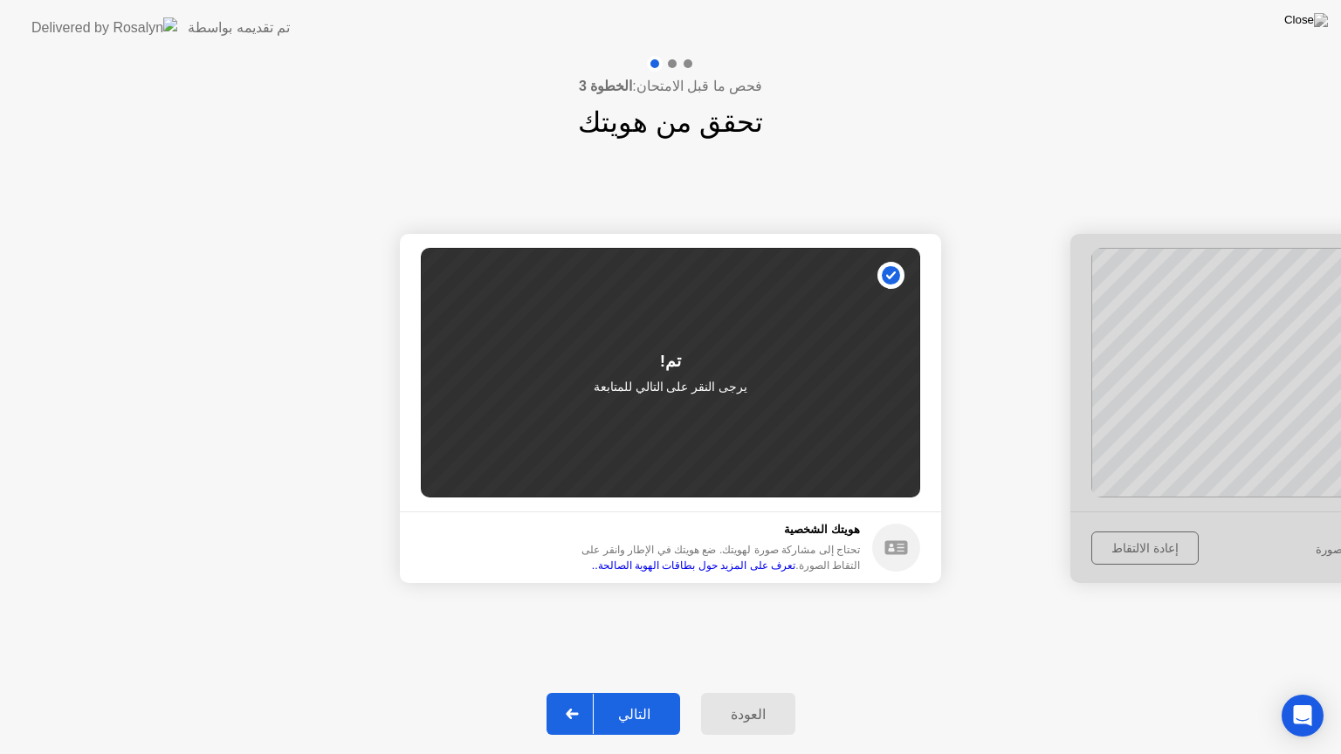
click at [580, 692] on div at bounding box center [573, 714] width 42 height 40
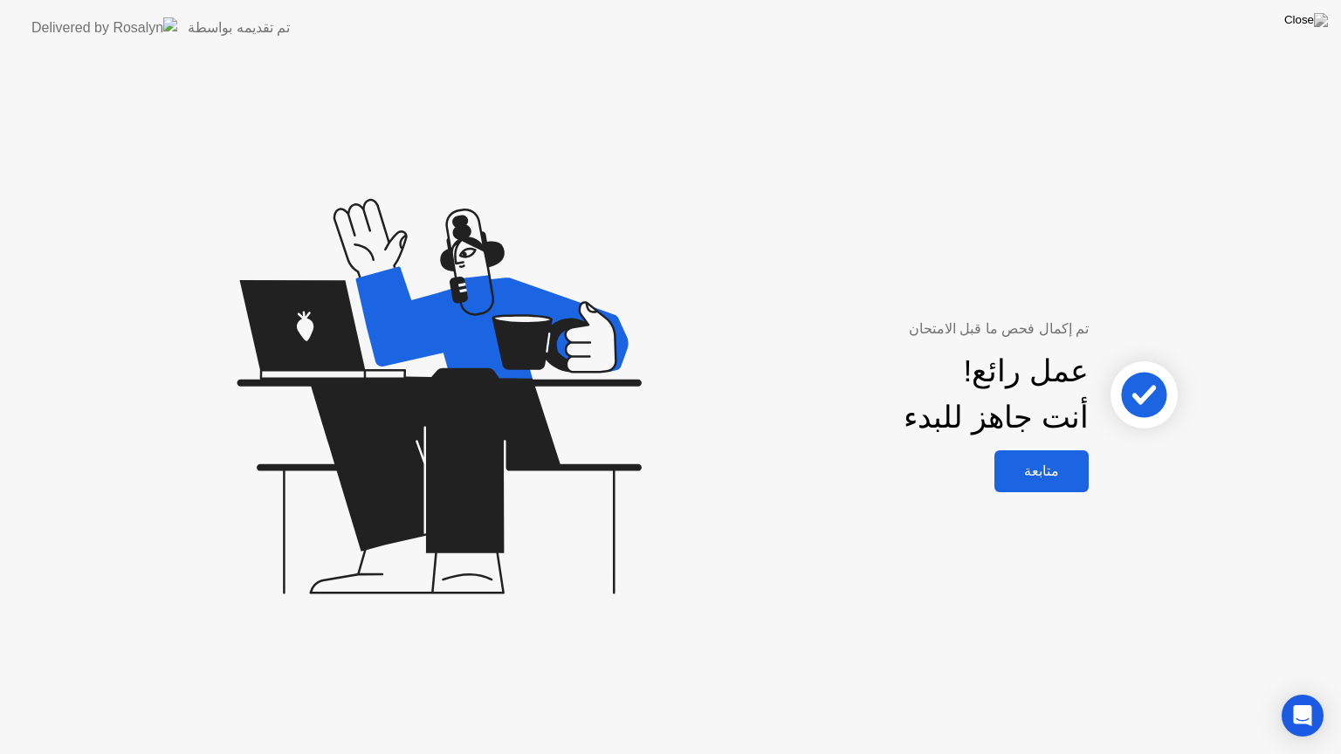
click at [1061, 475] on div "متابعة" at bounding box center [1042, 471] width 84 height 17
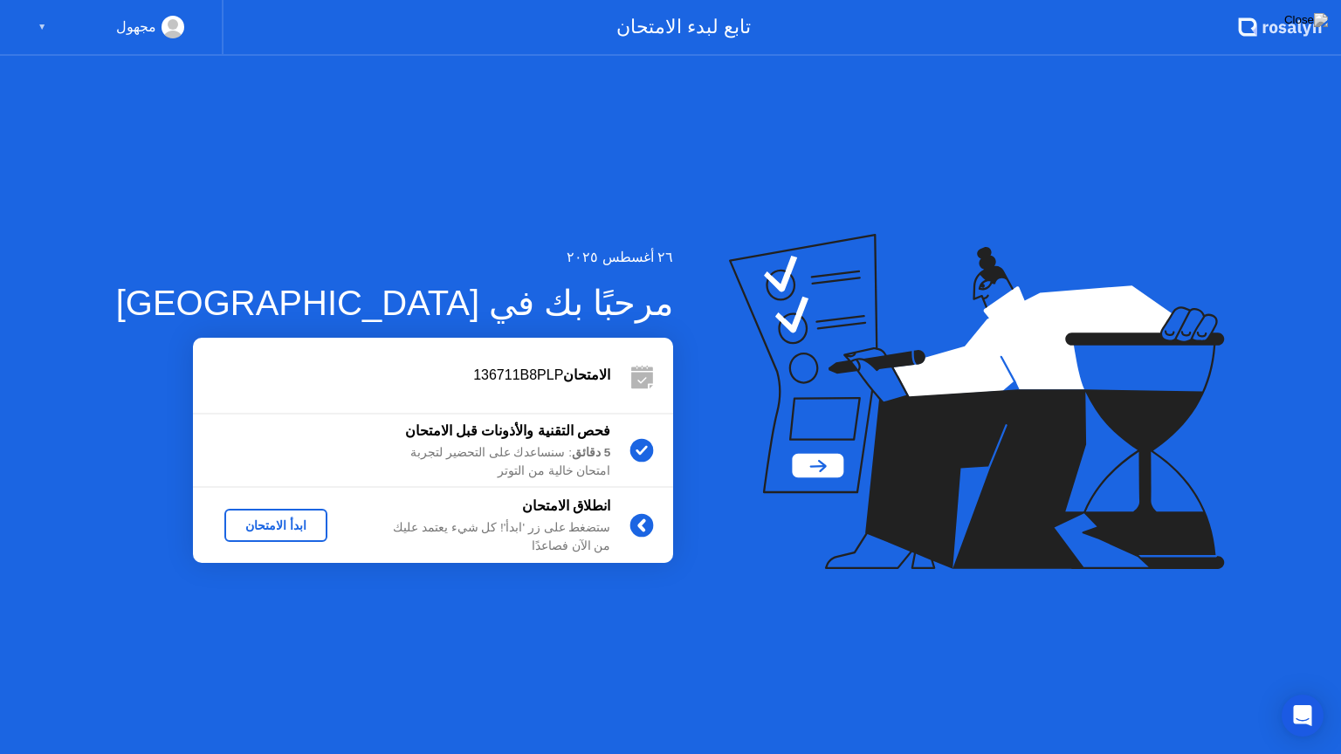
click at [241, 528] on div "ابدأ الامتحان" at bounding box center [275, 526] width 89 height 14
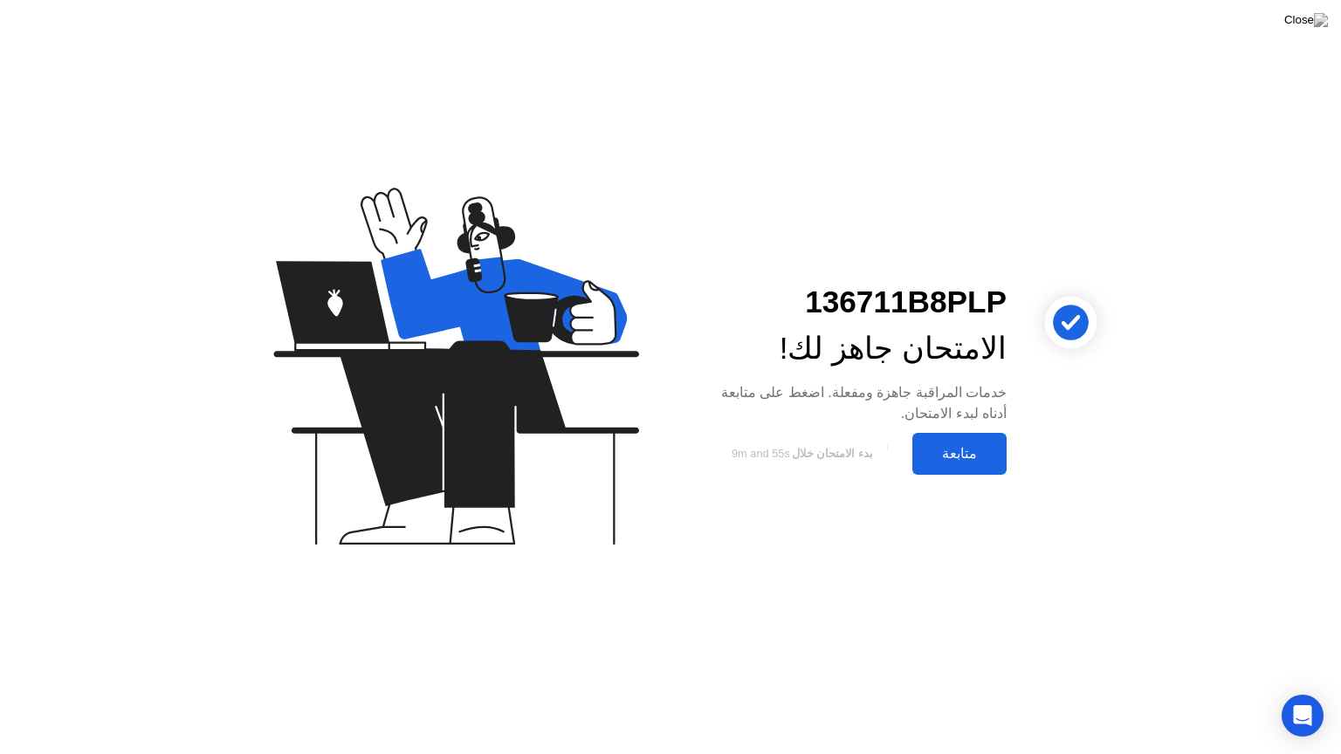
click at [954, 451] on div "متابعة" at bounding box center [960, 453] width 84 height 17
